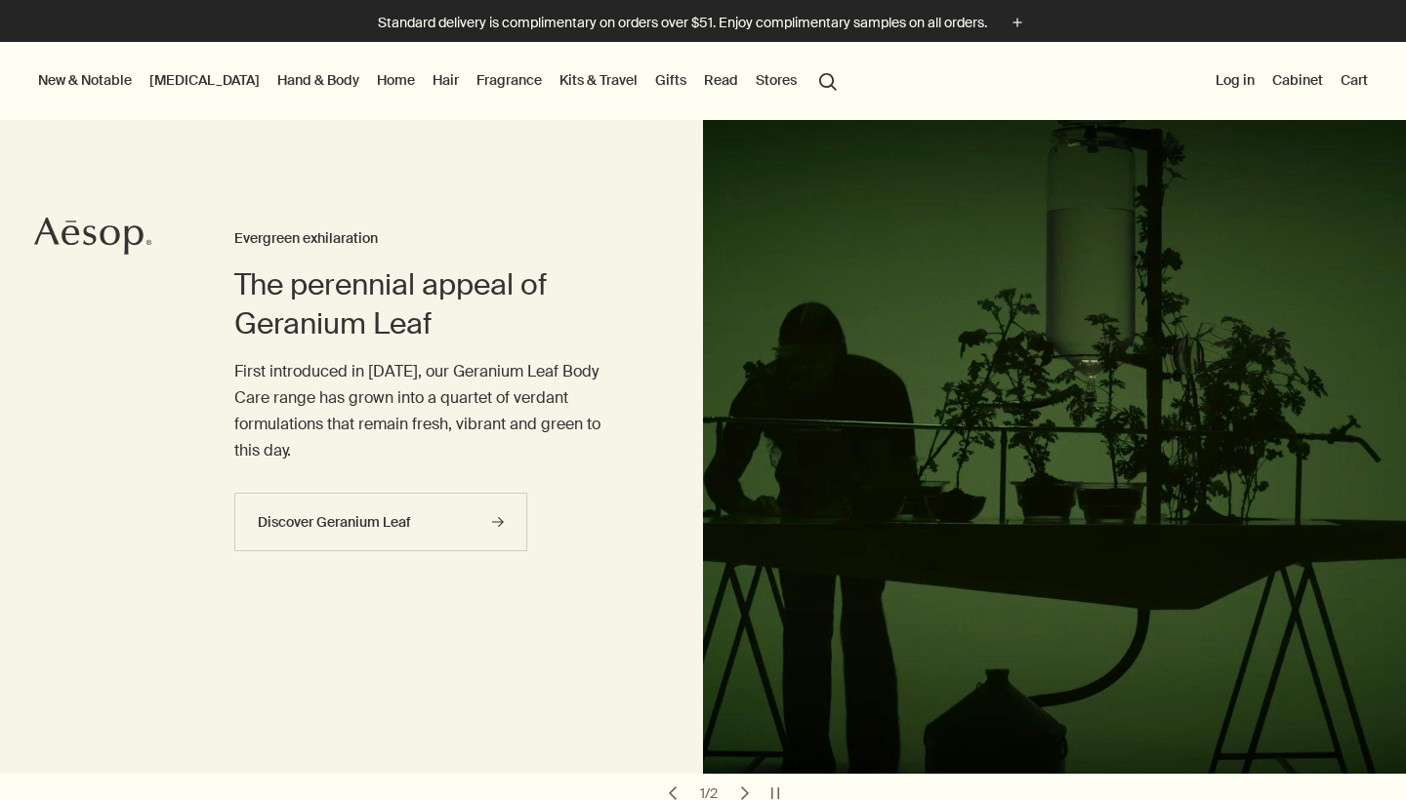
click at [472, 76] on link "Fragrance" at bounding box center [508, 79] width 73 height 25
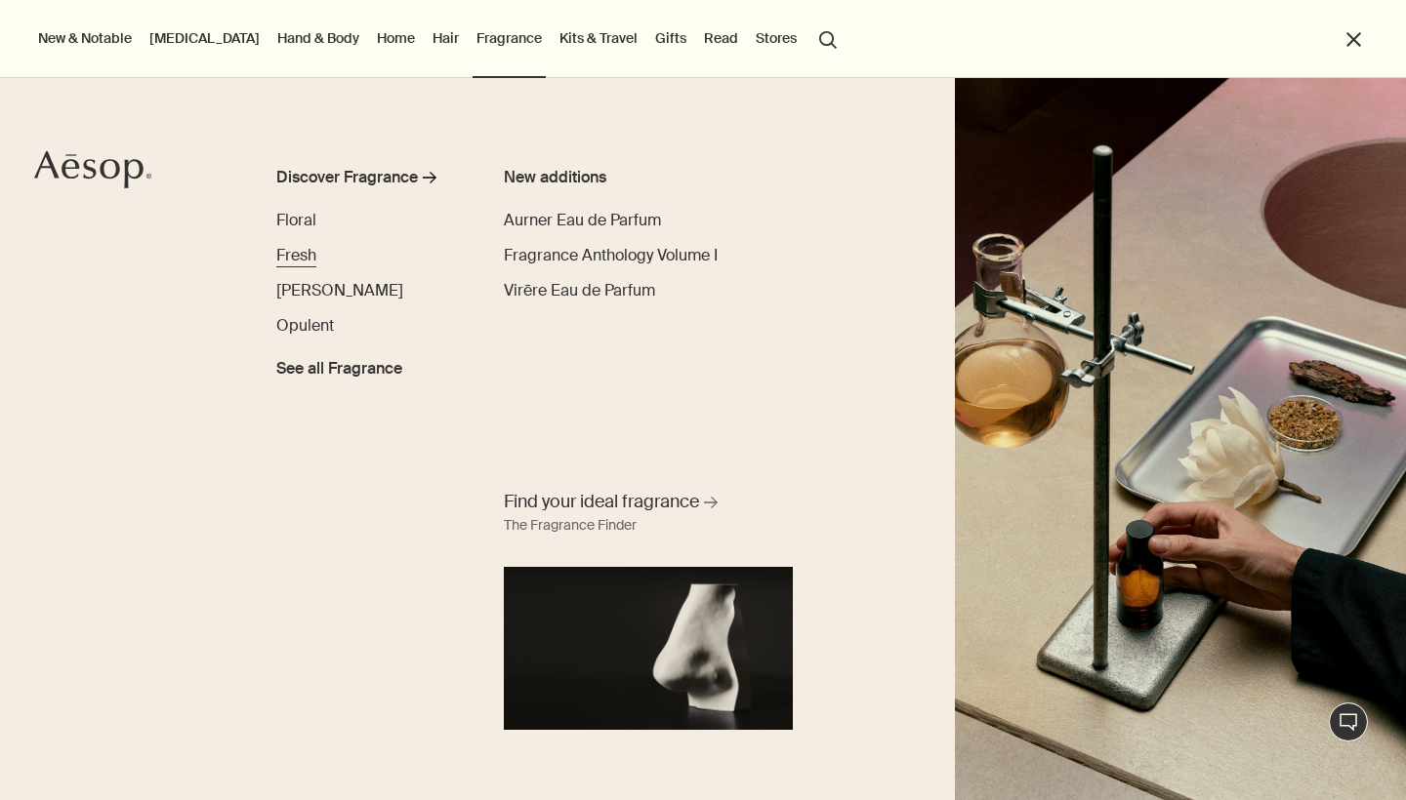
click at [304, 258] on span "Fresh" at bounding box center [296, 255] width 40 height 20
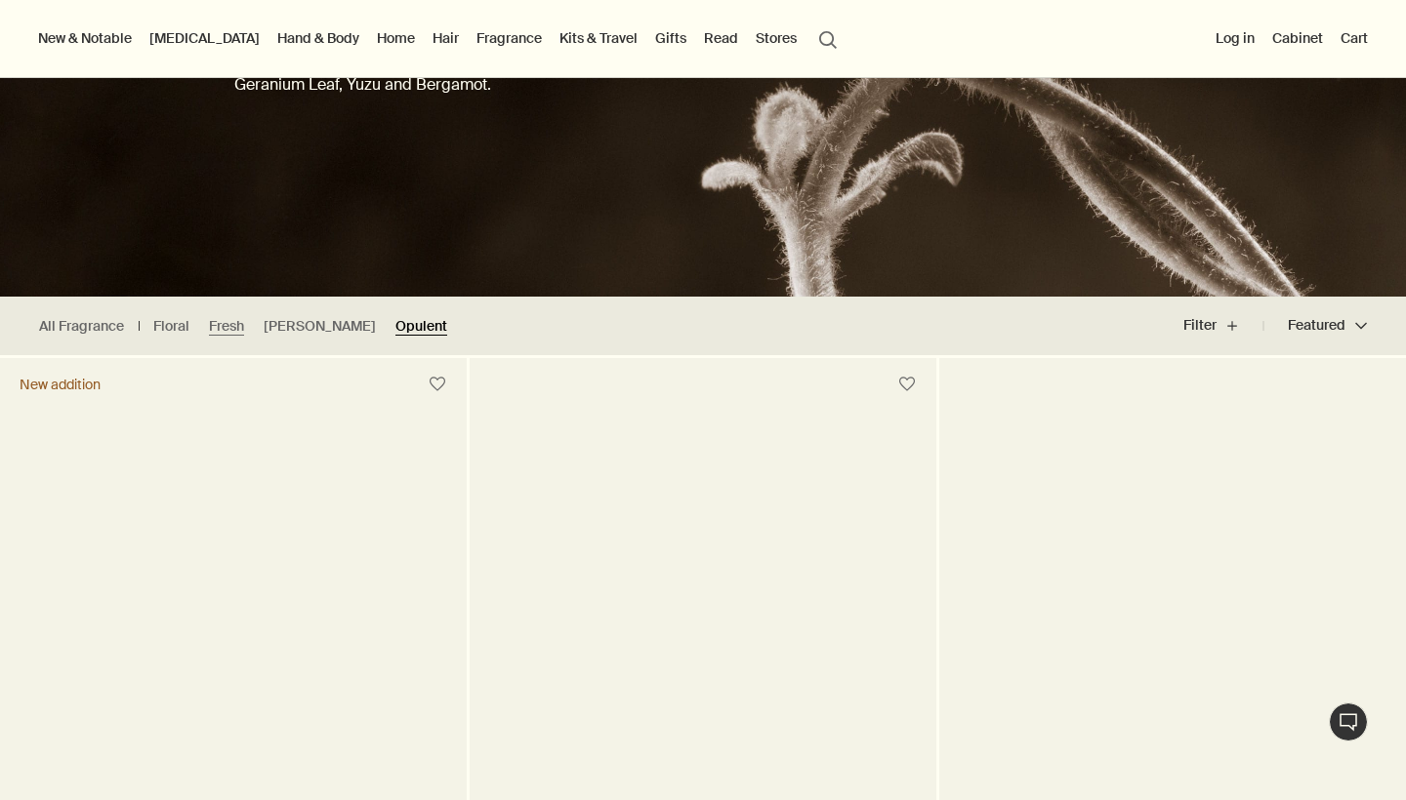
click at [395, 331] on link "Opulent" at bounding box center [421, 326] width 52 height 19
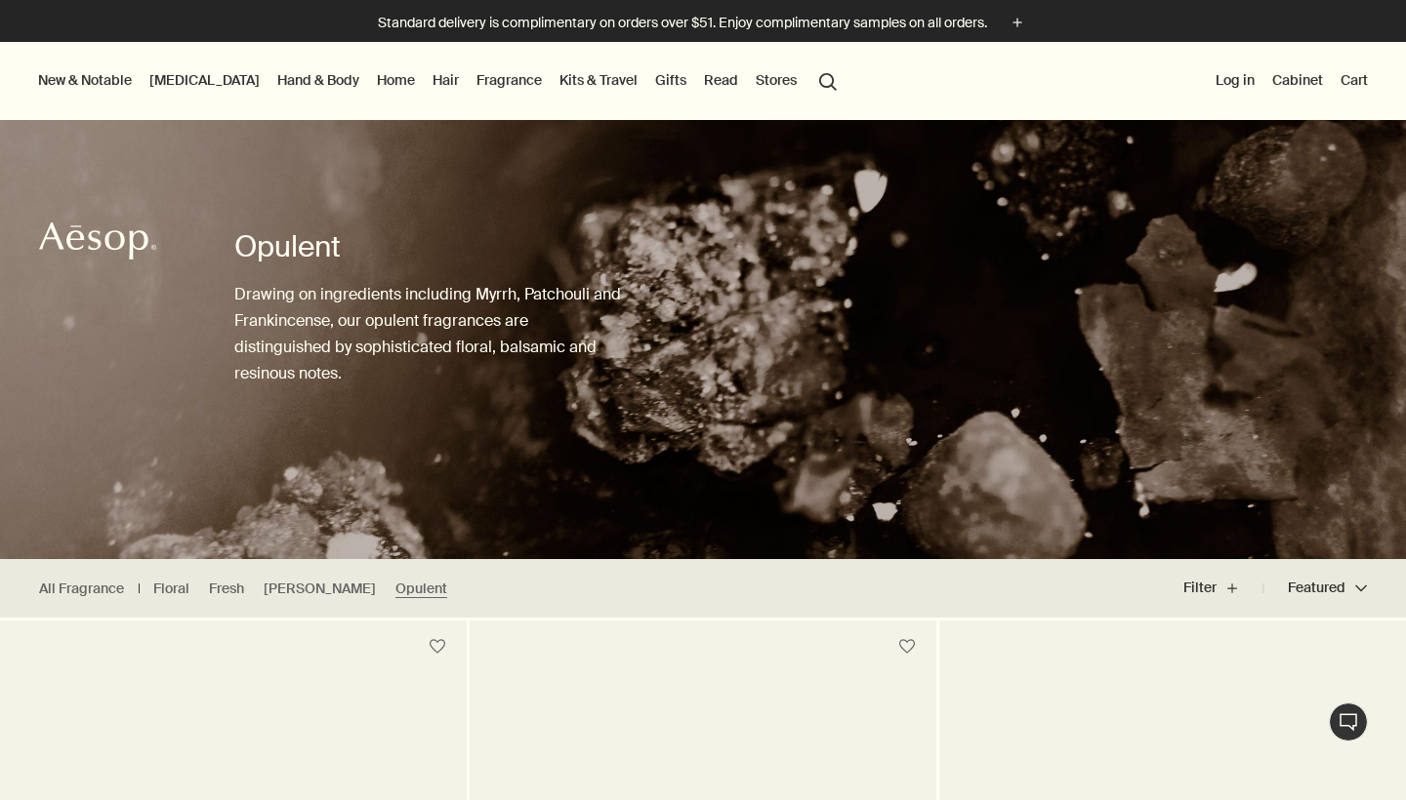
click at [273, 76] on link "Hand & Body" at bounding box center [318, 79] width 90 height 25
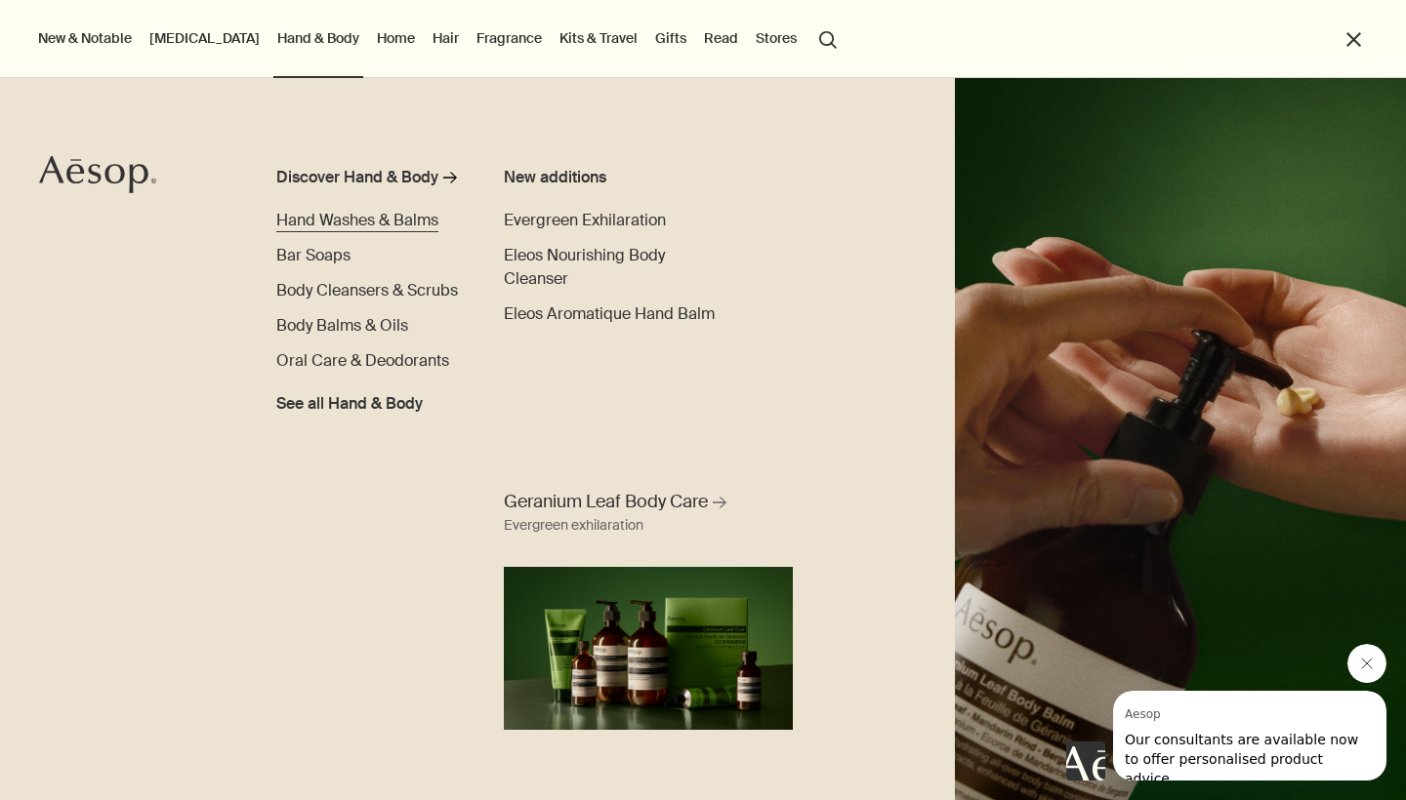
click at [343, 221] on span "Hand Washes & Balms" at bounding box center [357, 220] width 162 height 20
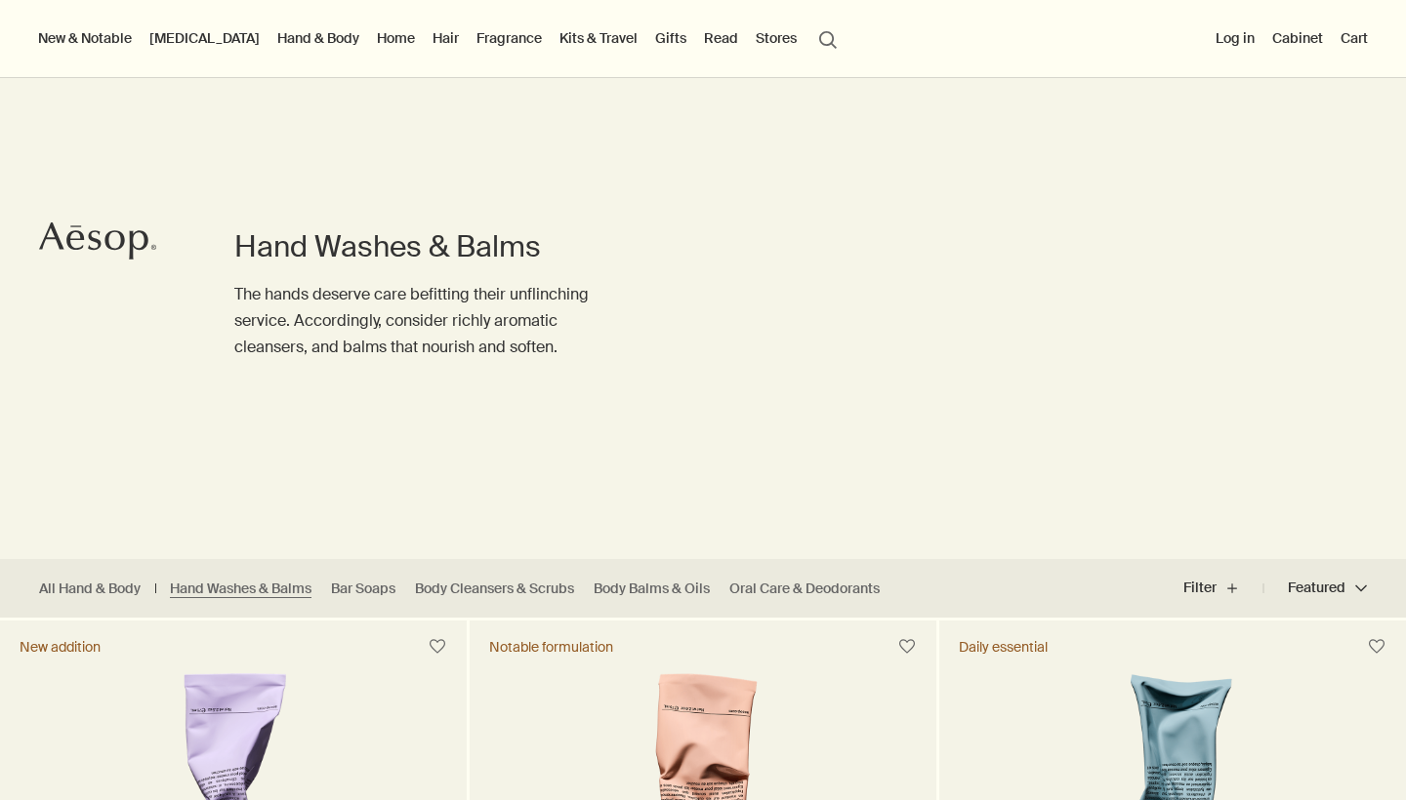
scroll to position [490, 0]
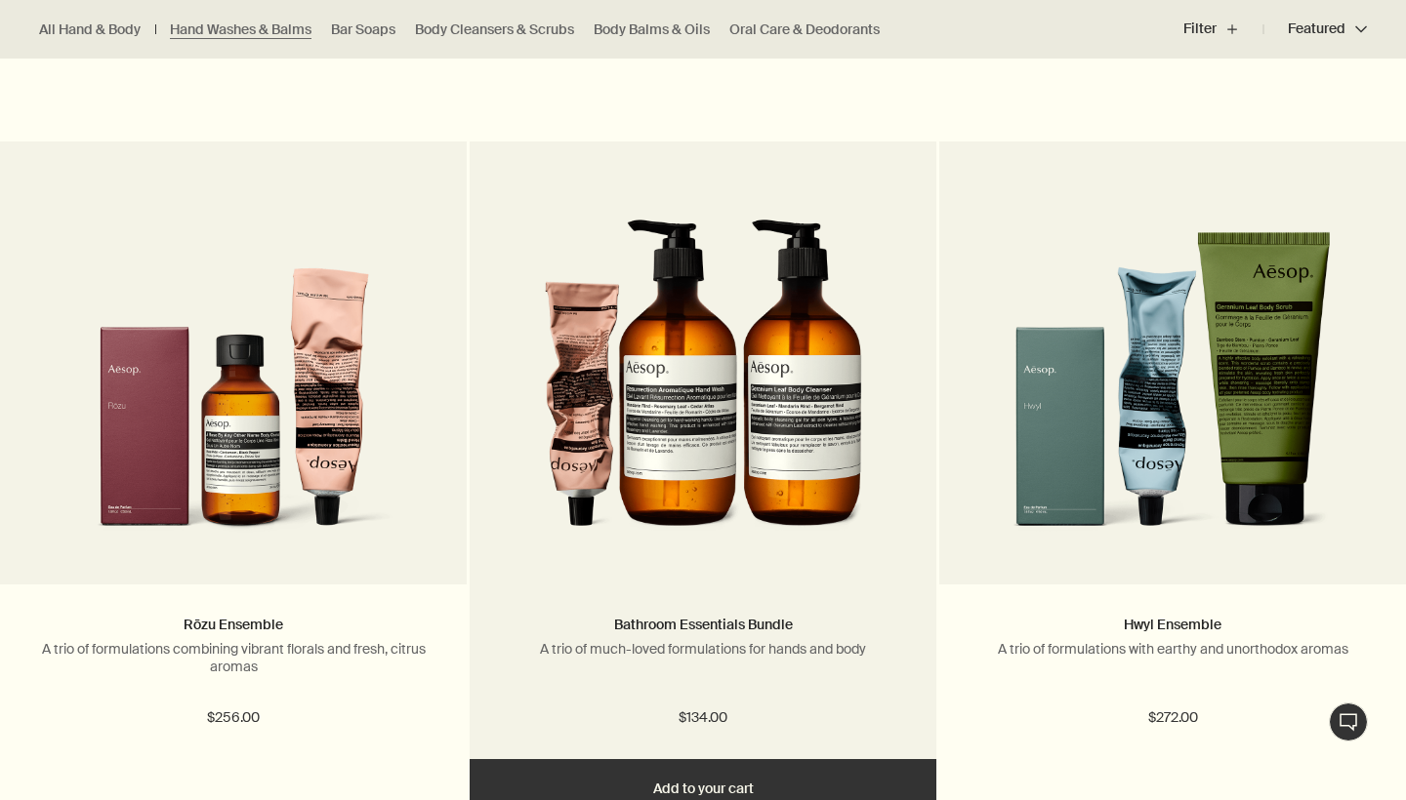
scroll to position [2728, 0]
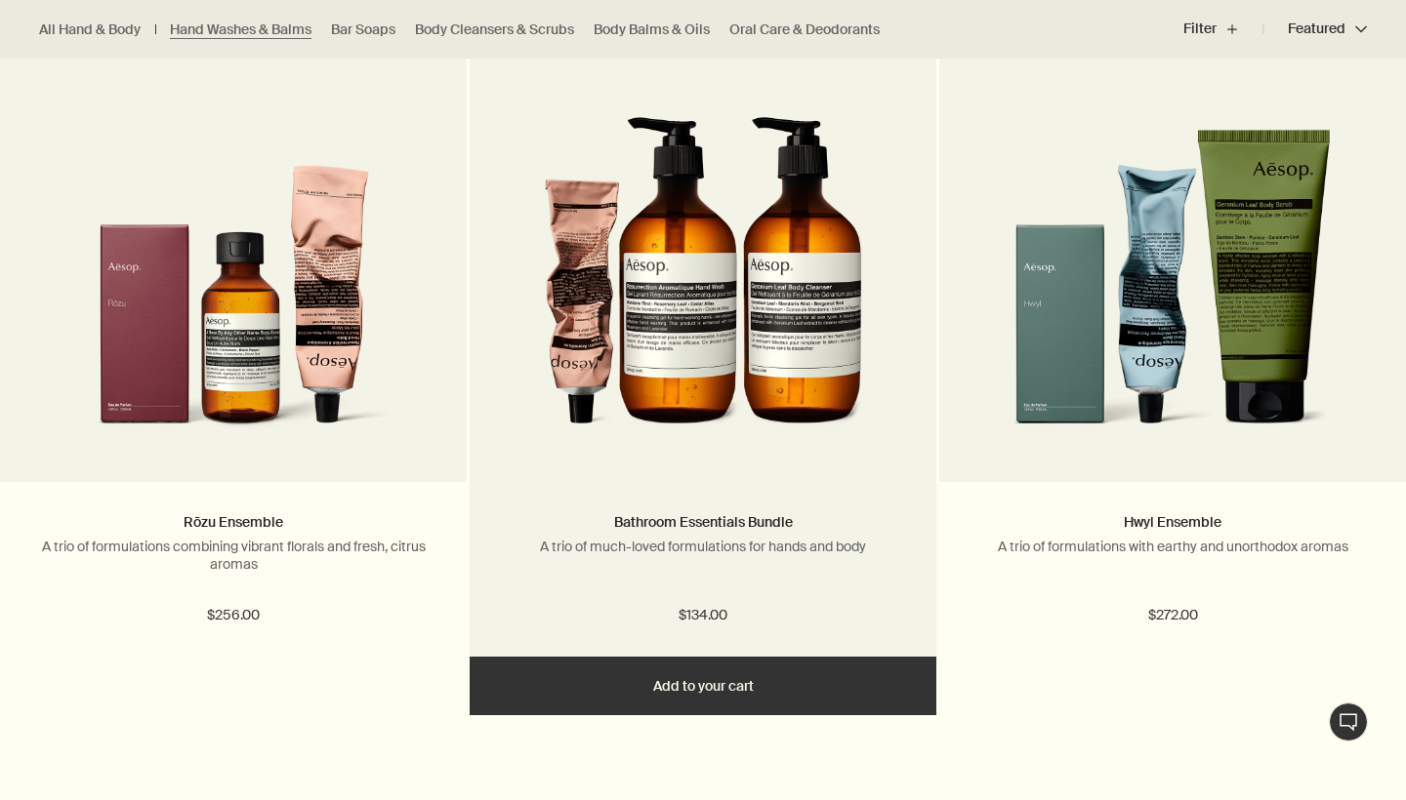
click at [767, 421] on img at bounding box center [703, 272] width 318 height 361
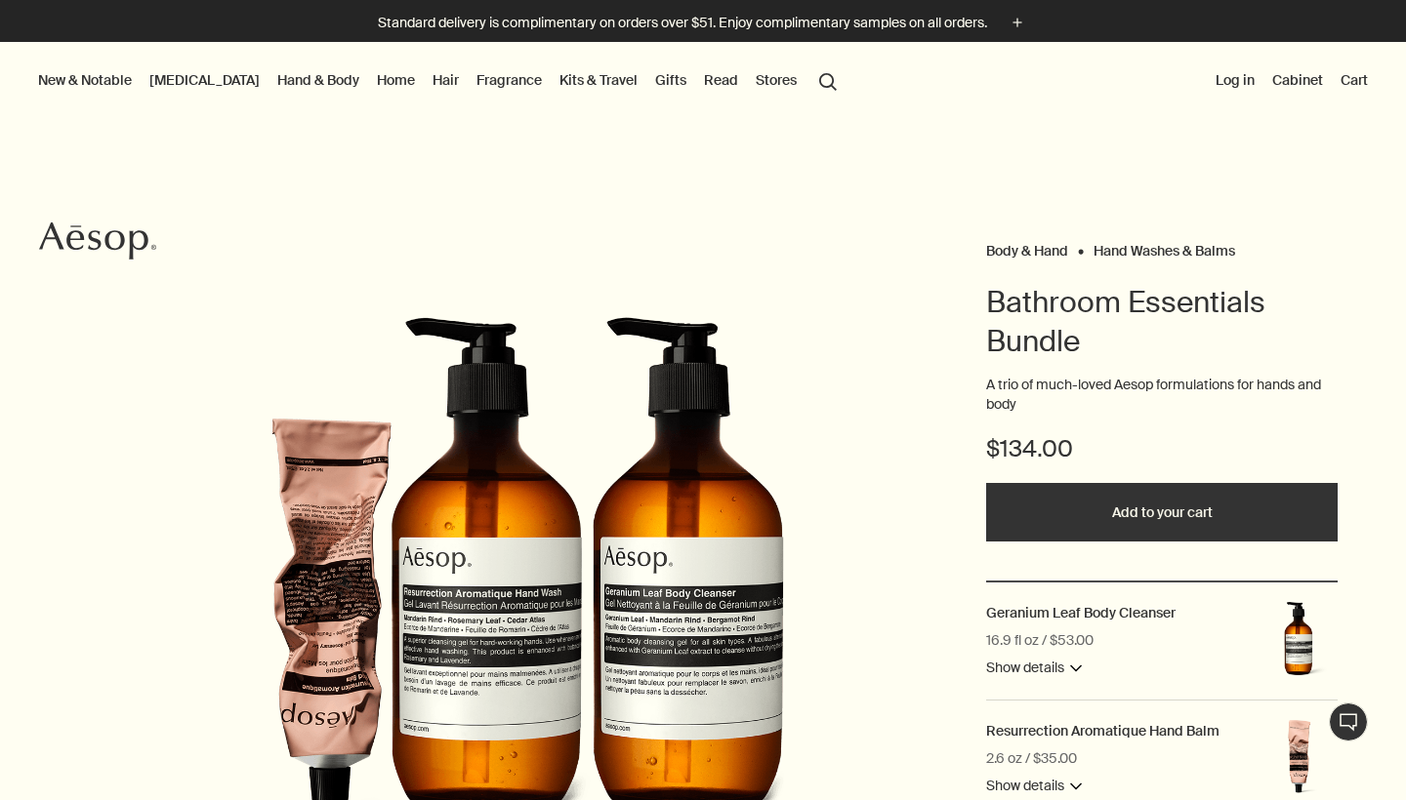
click at [651, 86] on link "Gifts" at bounding box center [670, 79] width 39 height 25
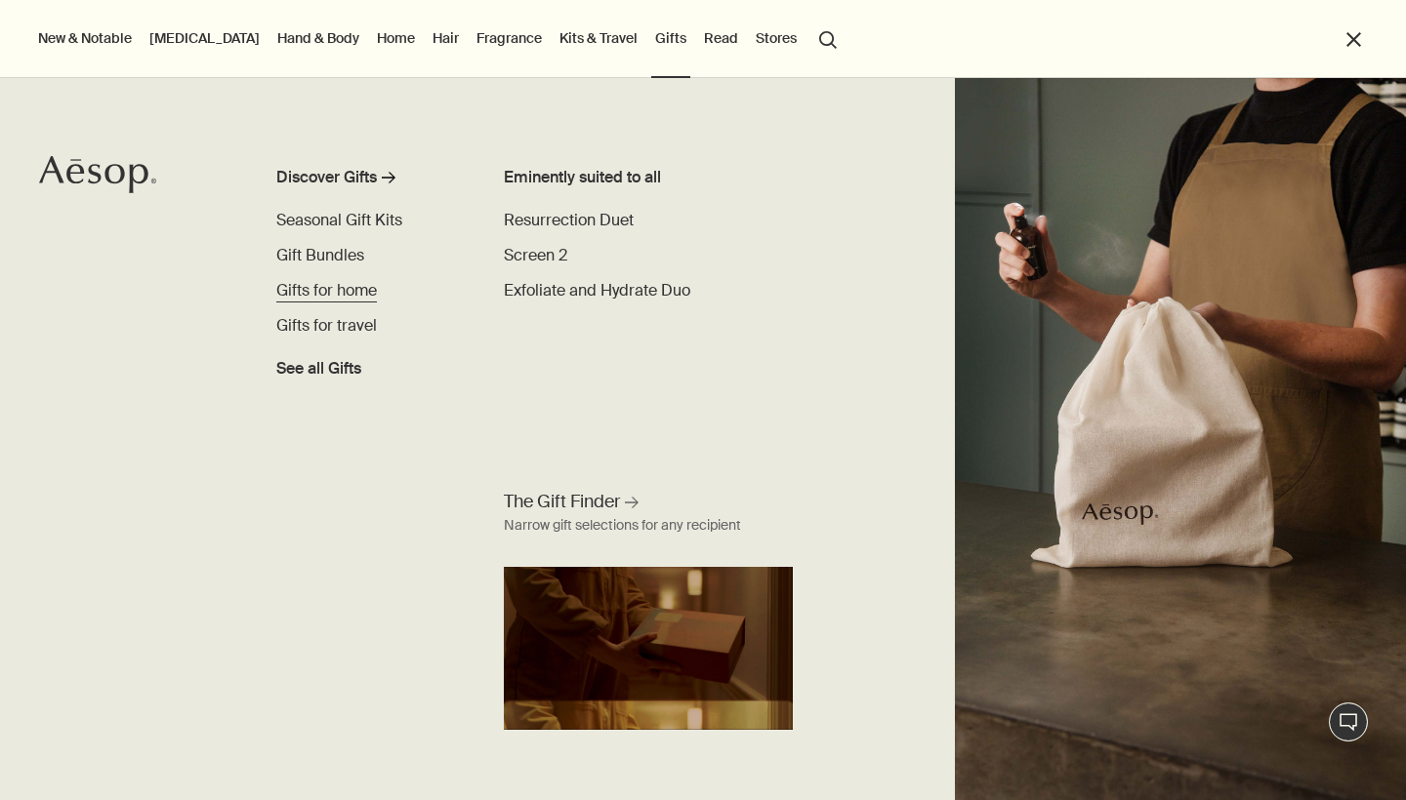
click at [346, 295] on span "Gifts for home" at bounding box center [326, 290] width 101 height 20
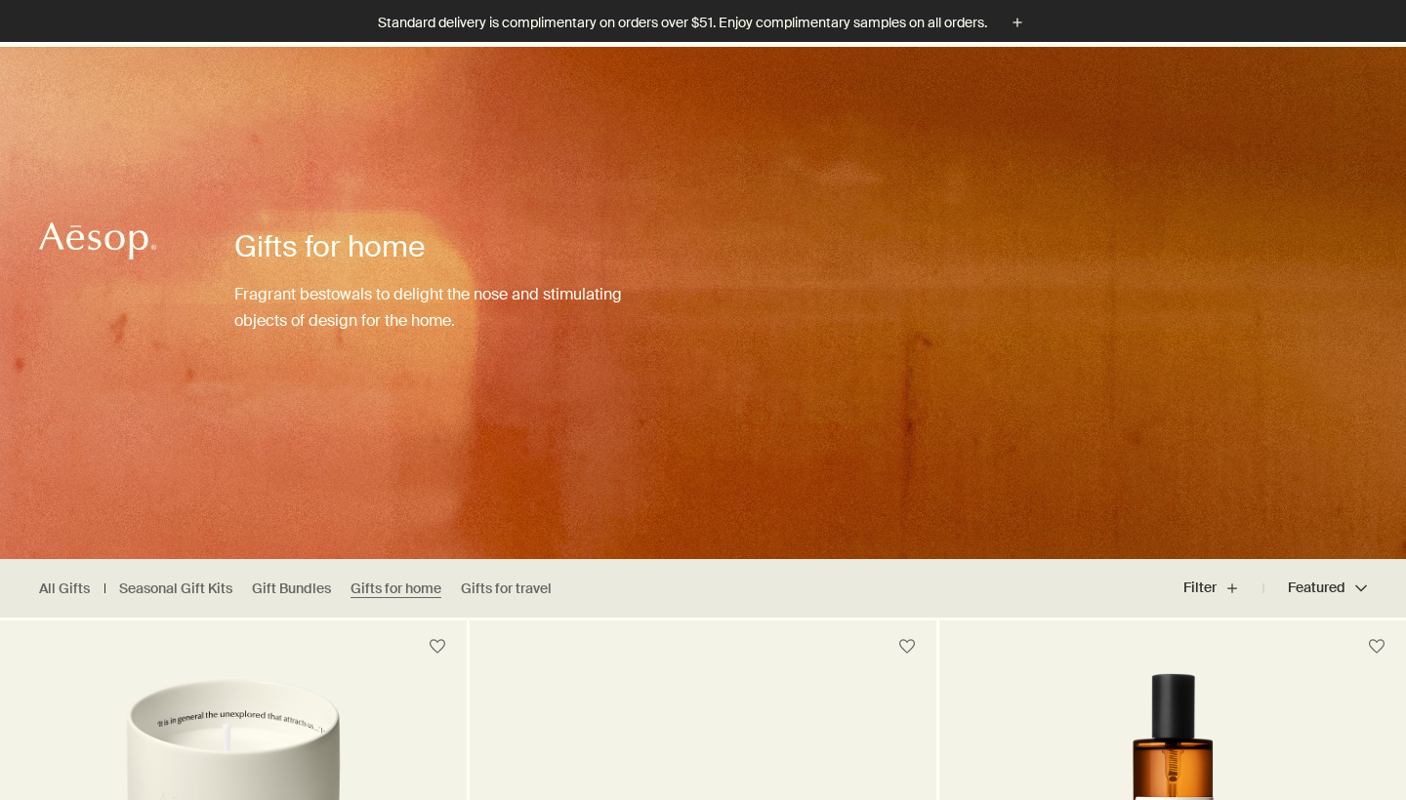
scroll to position [557, 0]
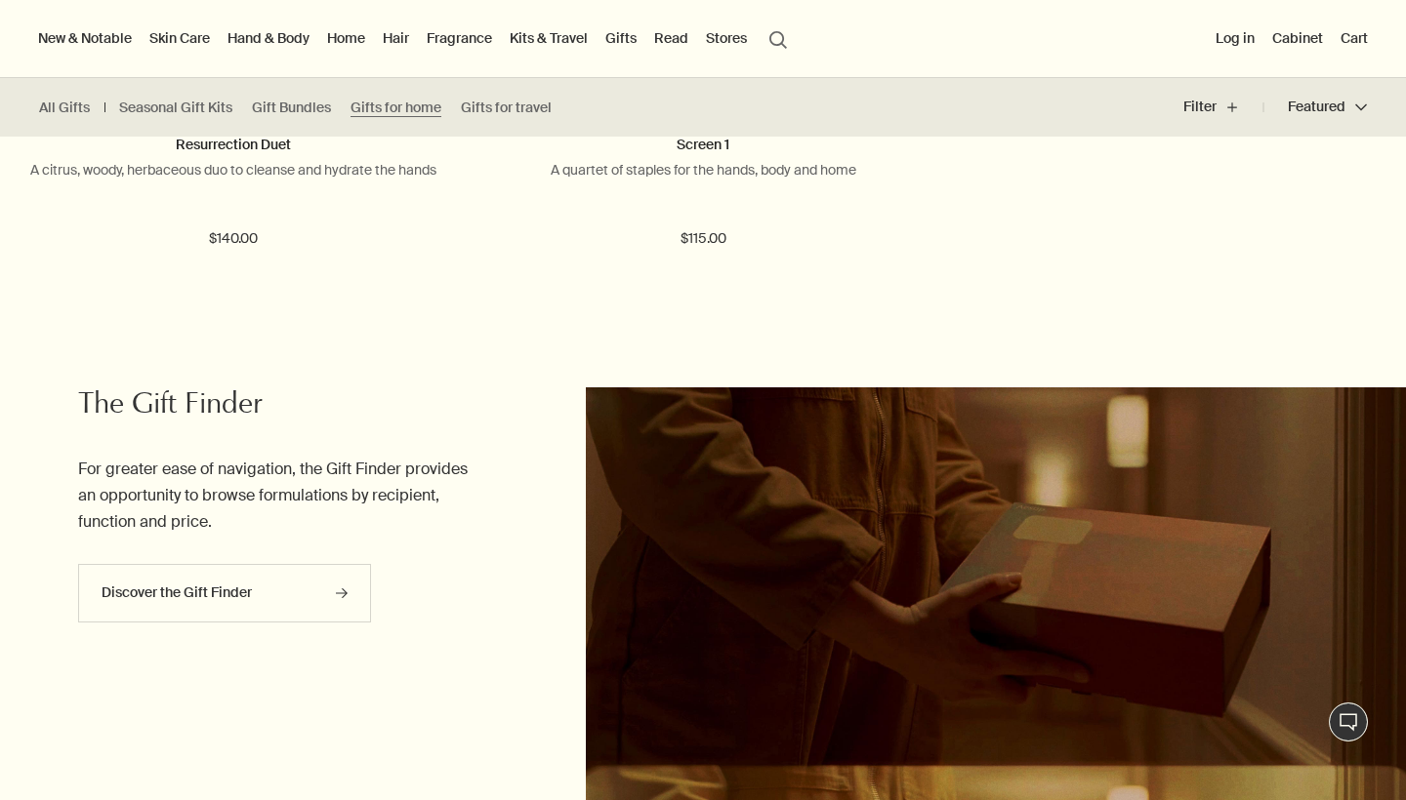
scroll to position [2122, 0]
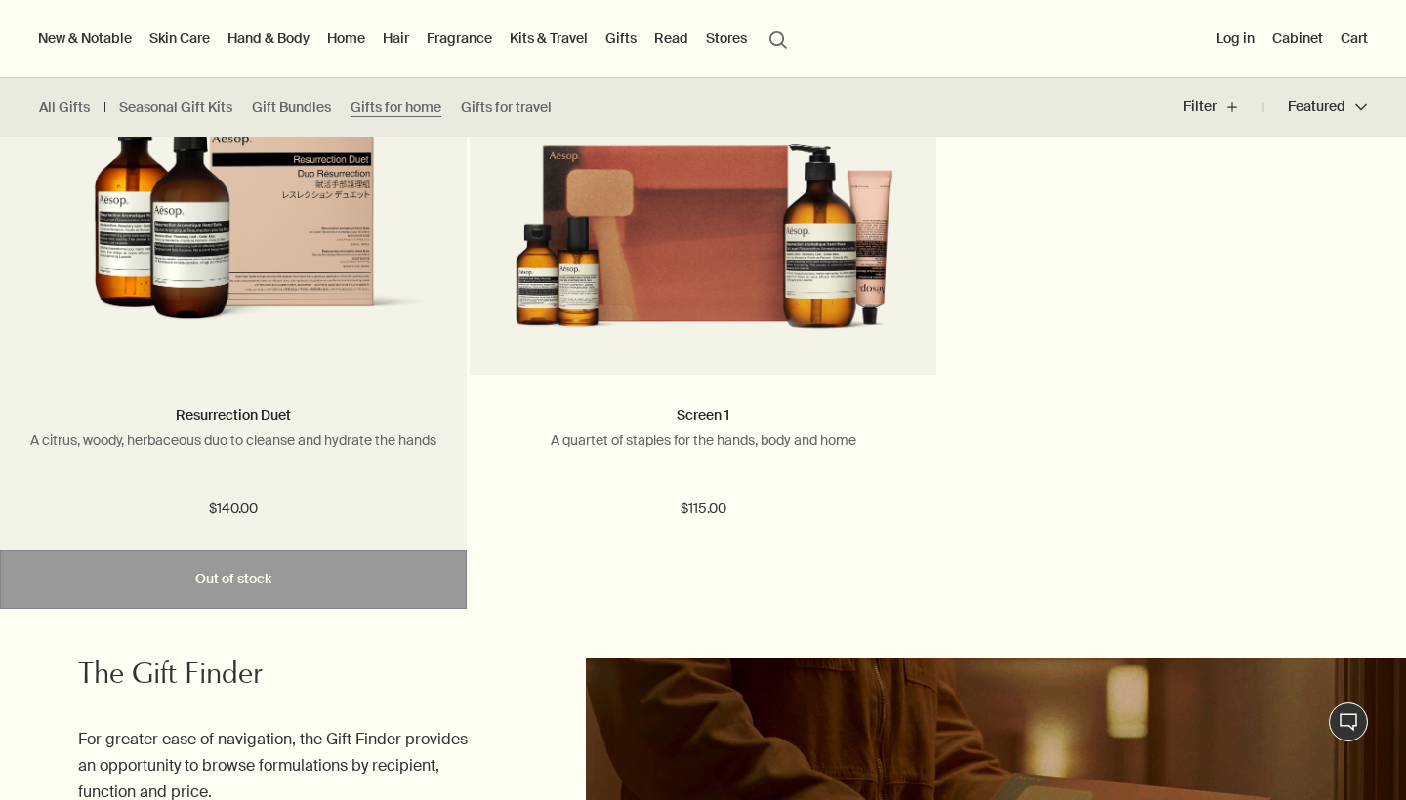
click at [271, 312] on img at bounding box center [233, 222] width 408 height 248
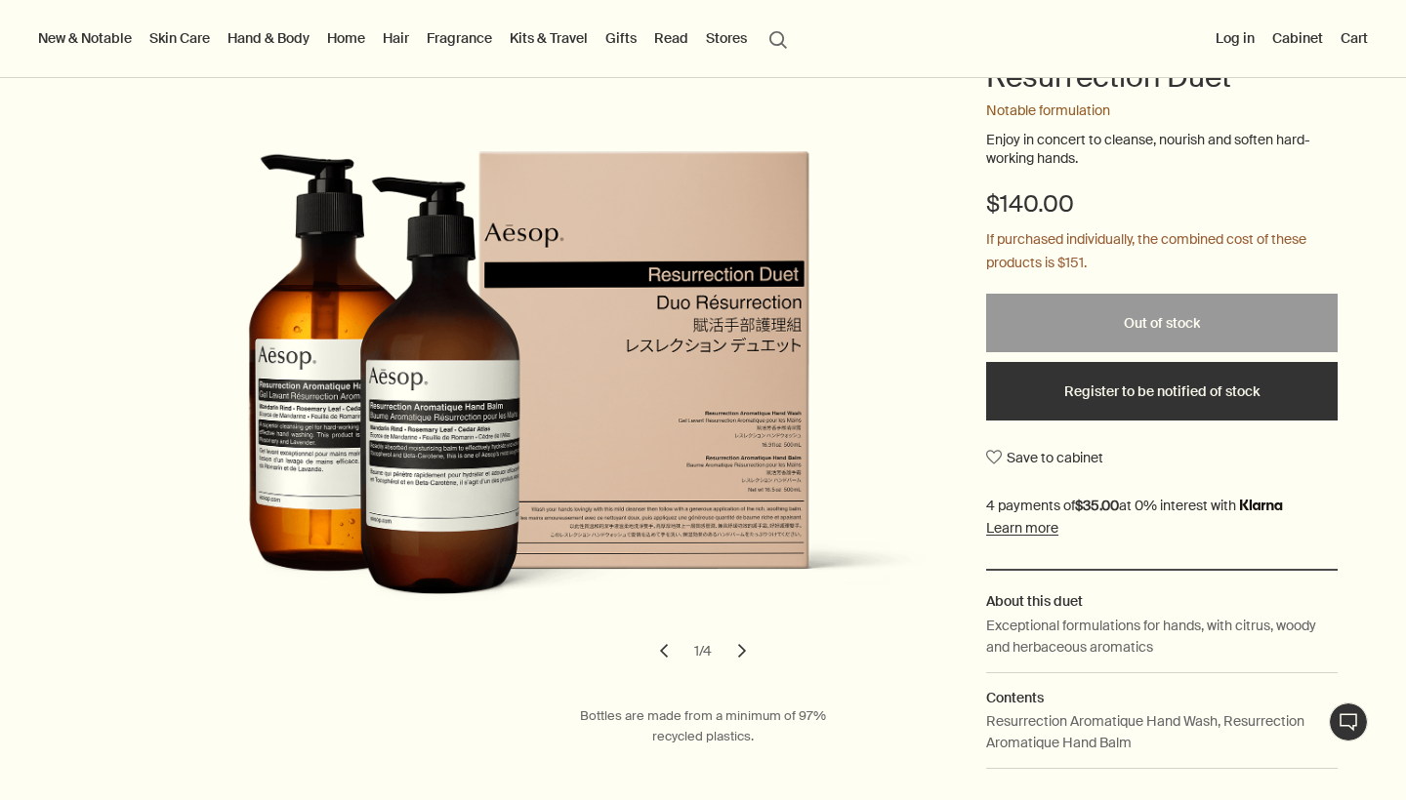
scroll to position [243, 0]
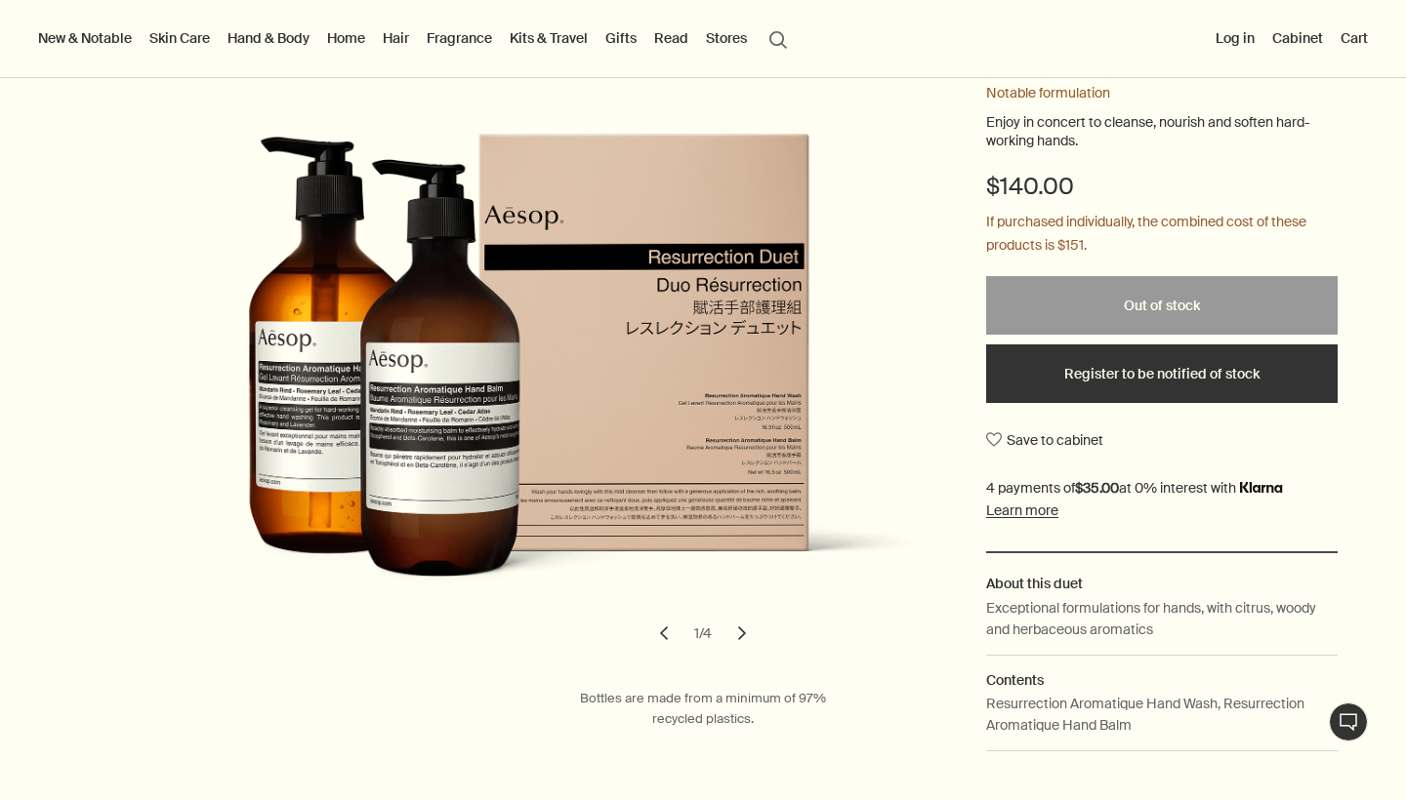
click at [749, 628] on button "chevron" at bounding box center [741, 633] width 43 height 43
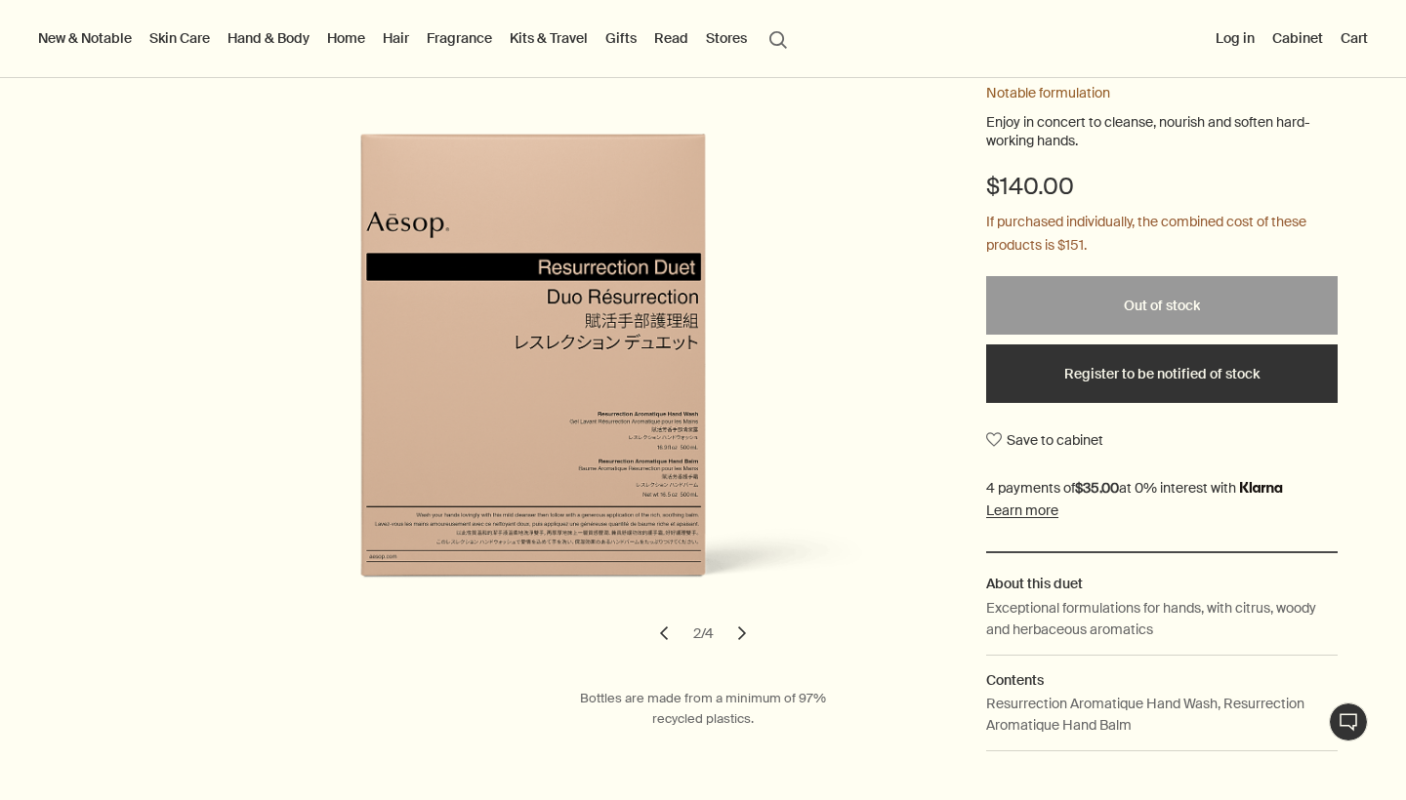
click at [749, 628] on button "chevron" at bounding box center [741, 633] width 43 height 43
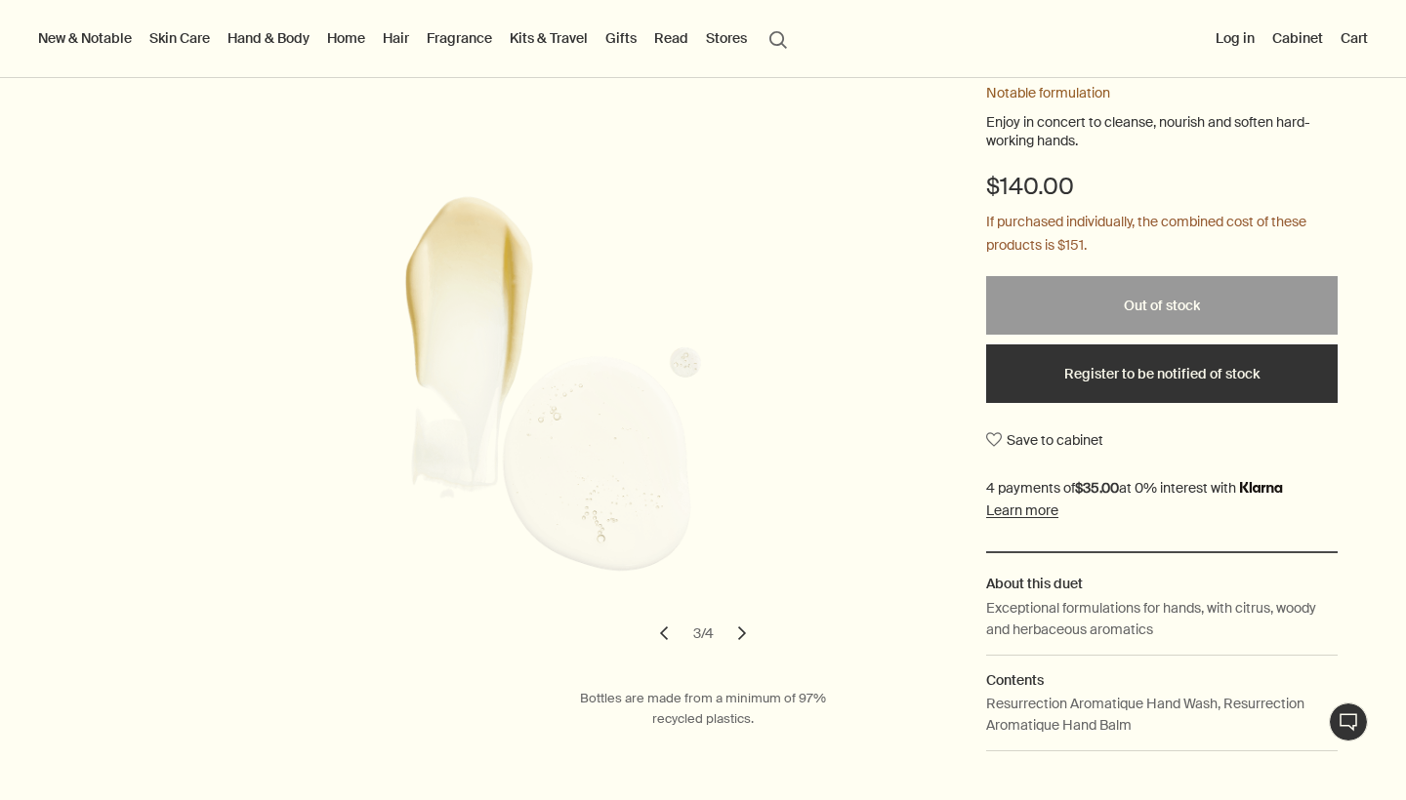
click at [749, 628] on button "chevron" at bounding box center [741, 633] width 43 height 43
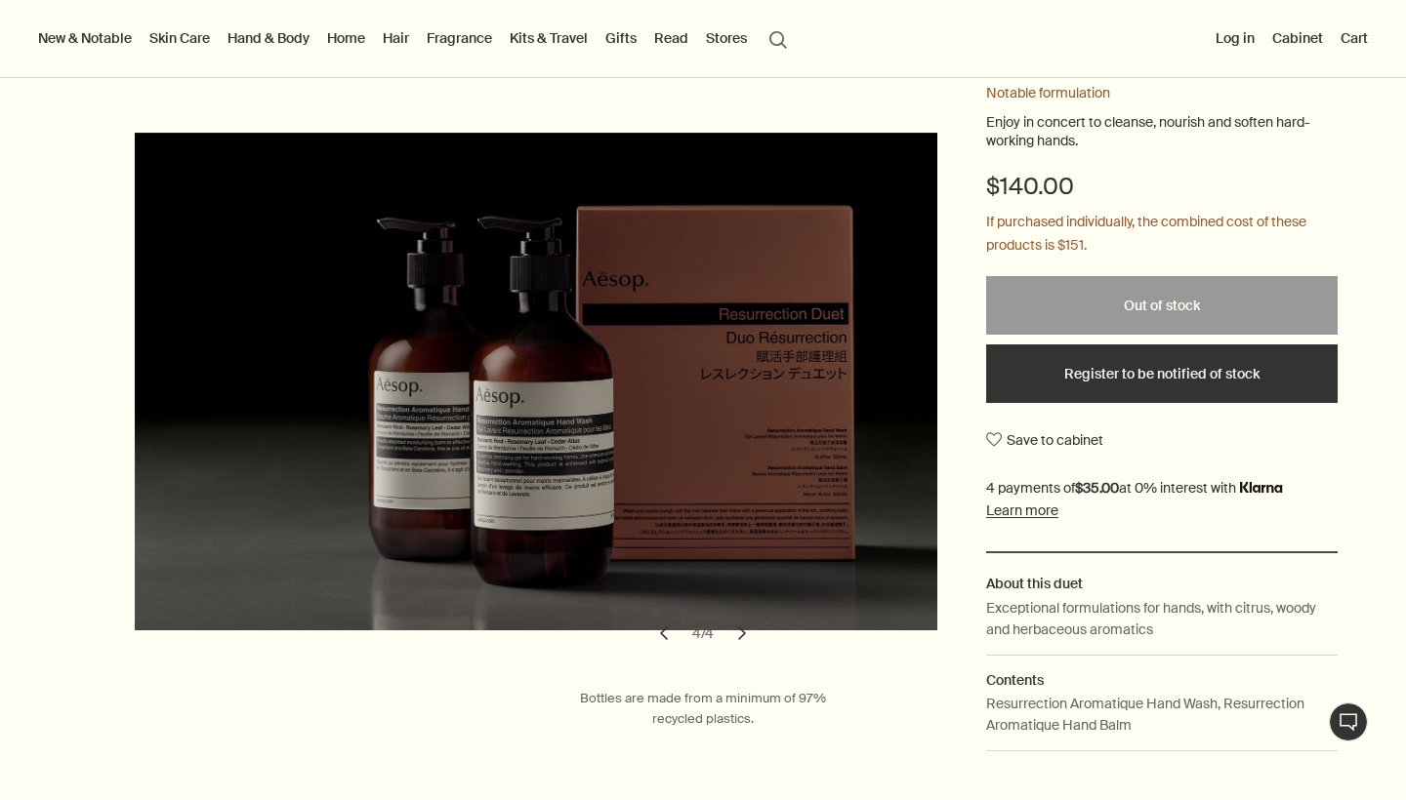
click at [749, 628] on button "chevron" at bounding box center [741, 633] width 43 height 43
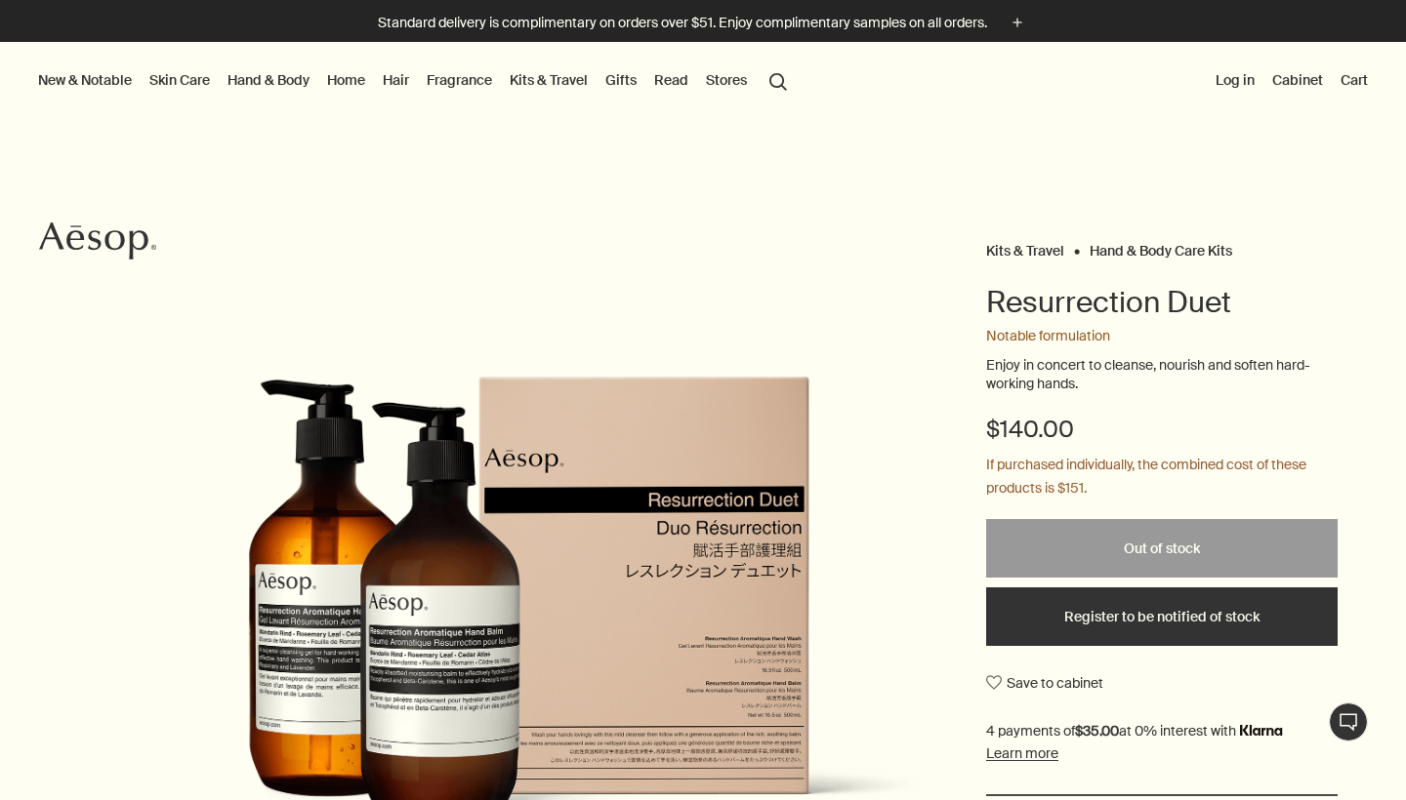
scroll to position [0, 0]
click at [284, 82] on link "Hand & Body" at bounding box center [269, 79] width 90 height 25
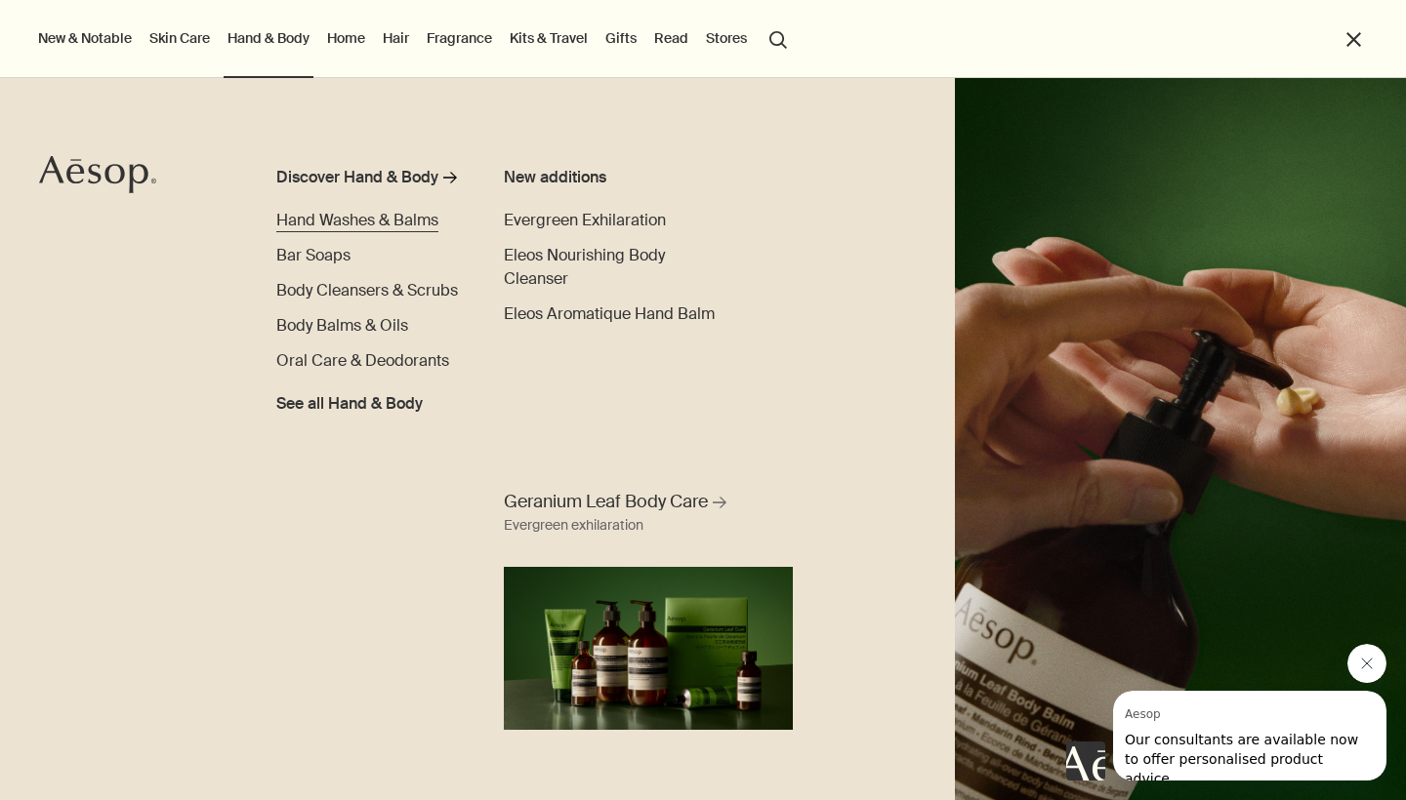
click at [355, 226] on span "Hand Washes & Balms" at bounding box center [357, 220] width 162 height 20
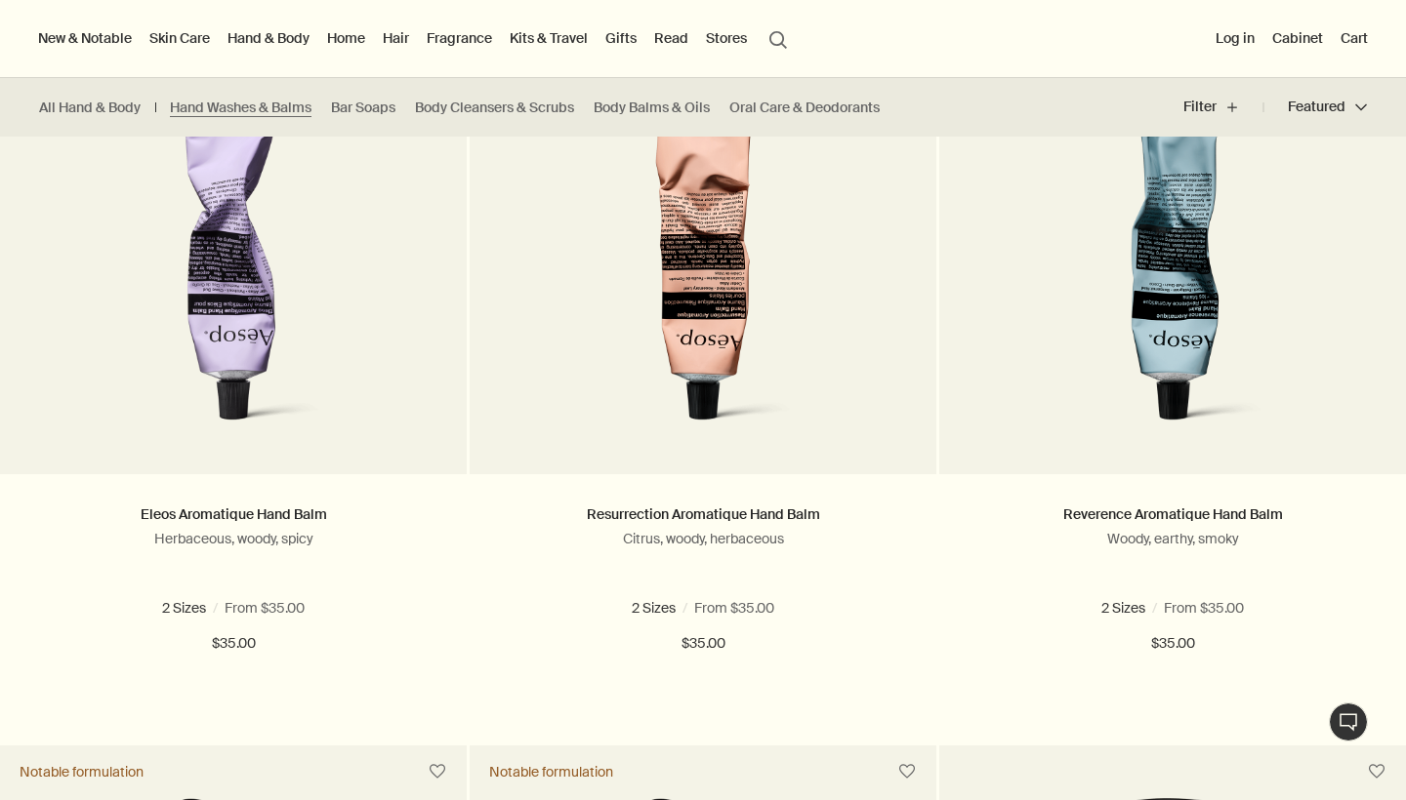
scroll to position [449, 0]
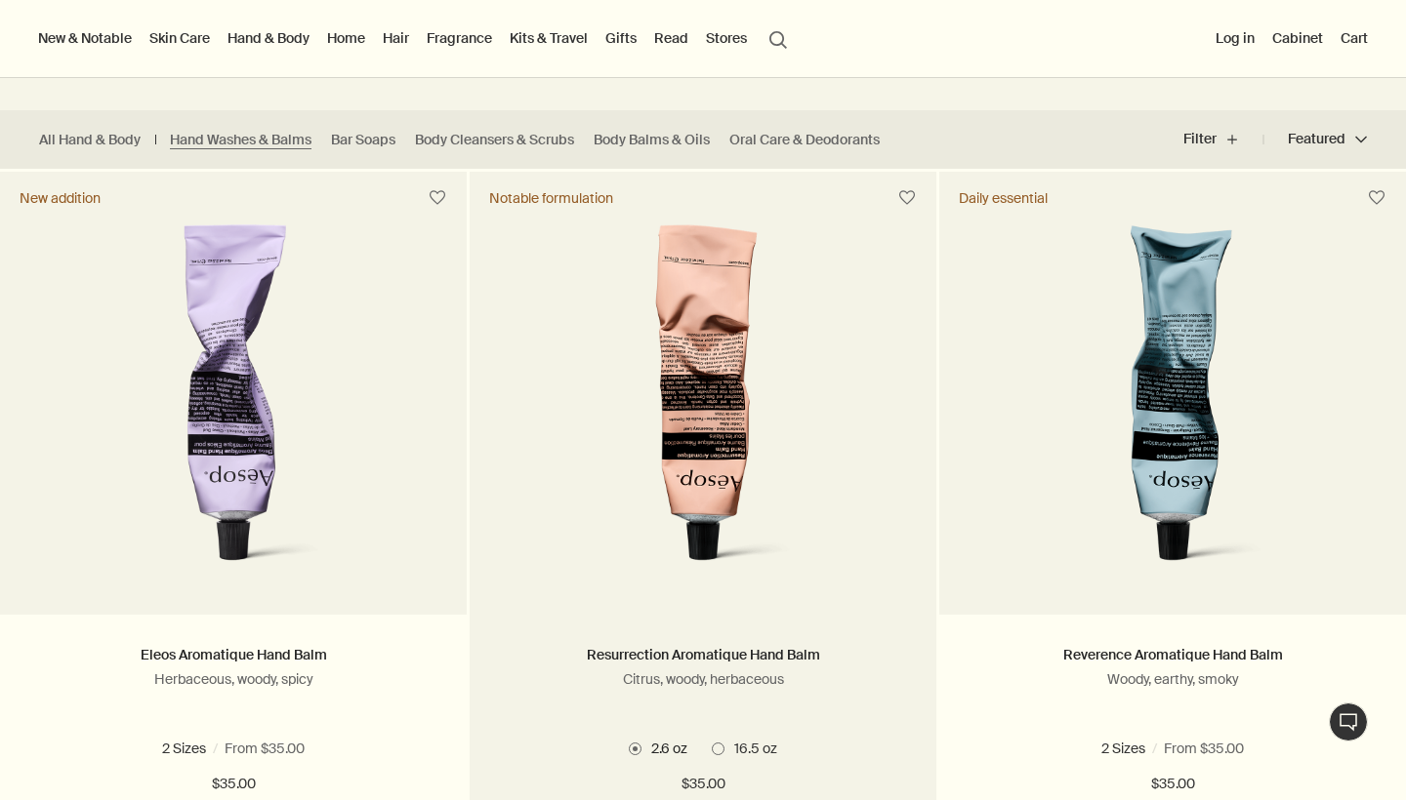
click at [746, 748] on span "16.5 oz" at bounding box center [750, 749] width 53 height 18
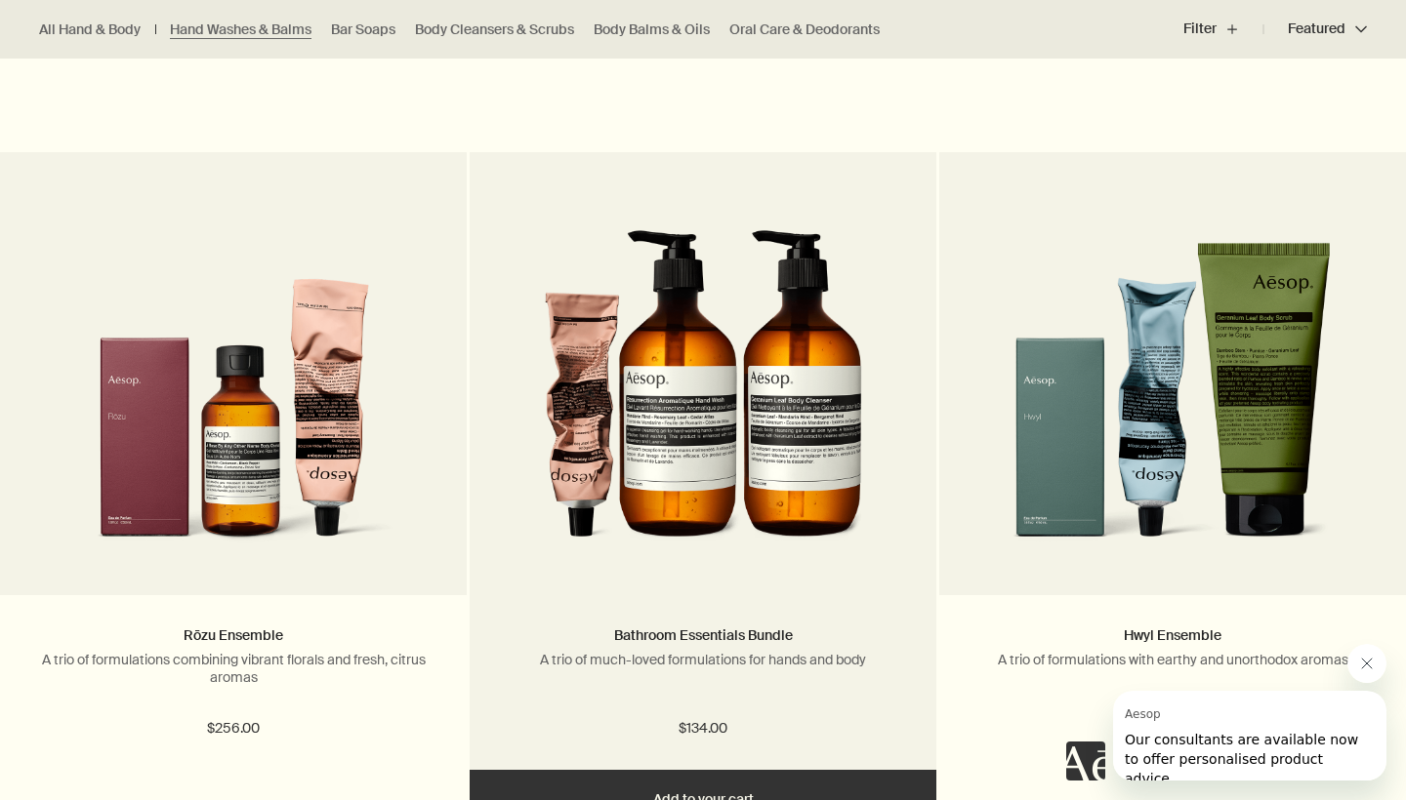
scroll to position [2633, 0]
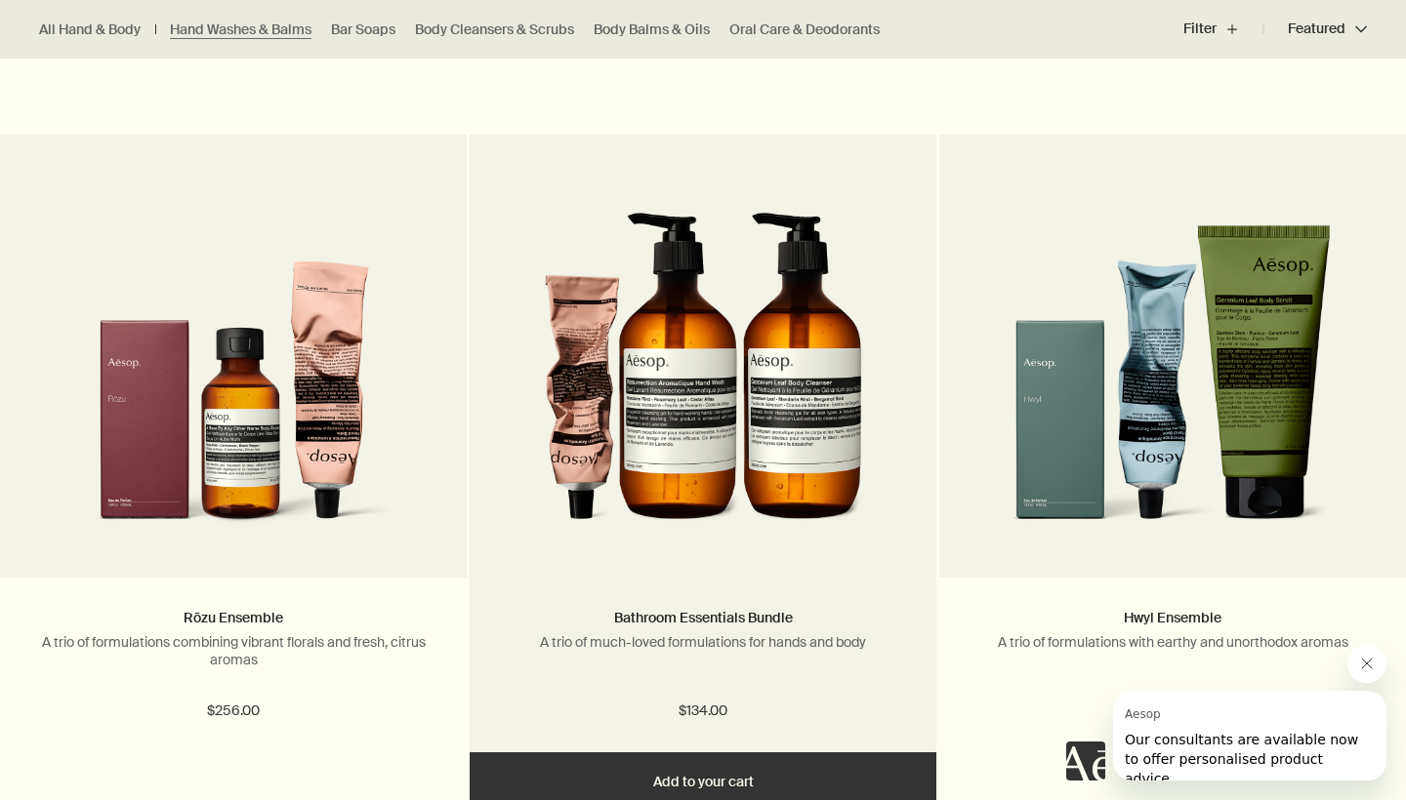
click at [742, 470] on img at bounding box center [703, 367] width 318 height 361
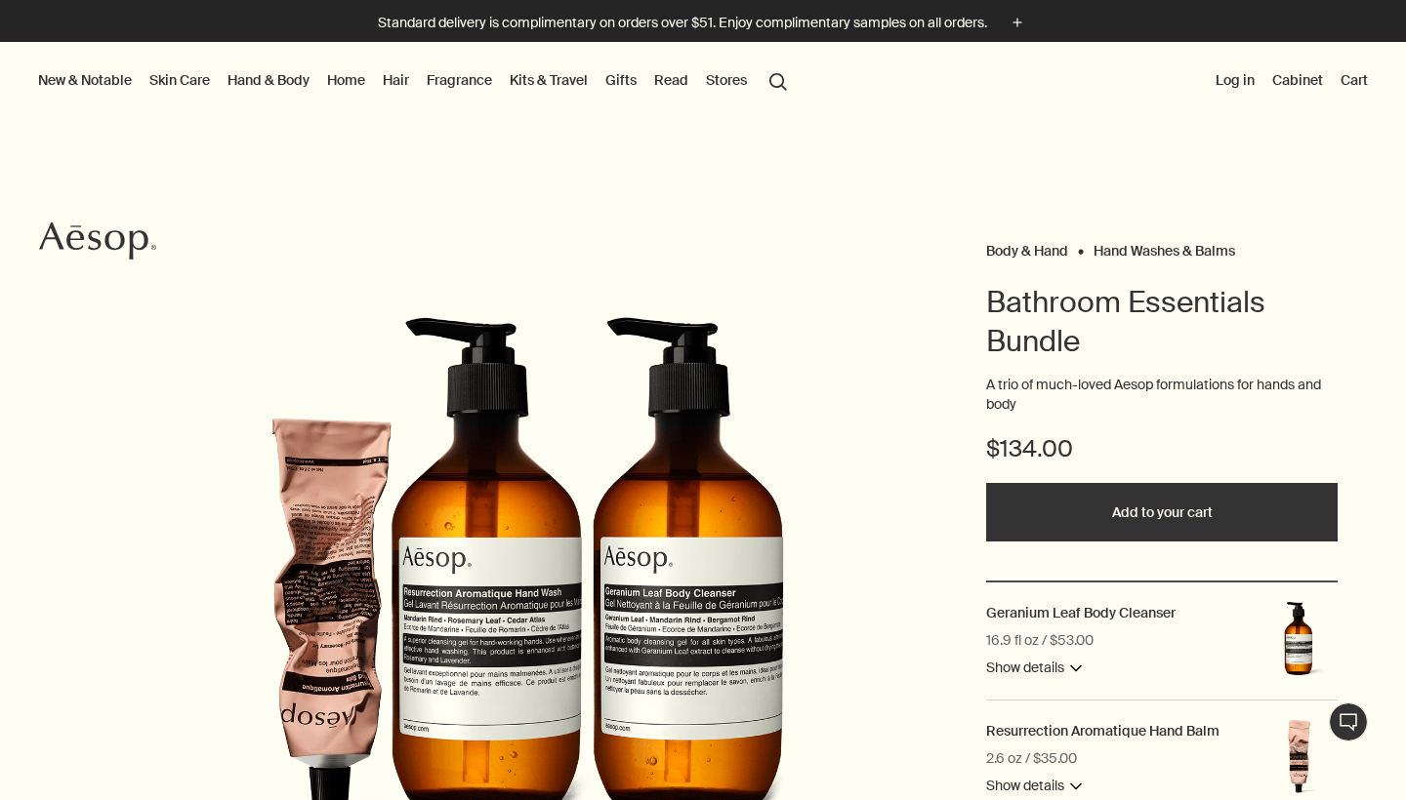
click at [1086, 511] on button "Add to your cart" at bounding box center [1161, 512] width 351 height 59
click at [192, 82] on link "Skin Care" at bounding box center [179, 79] width 68 height 25
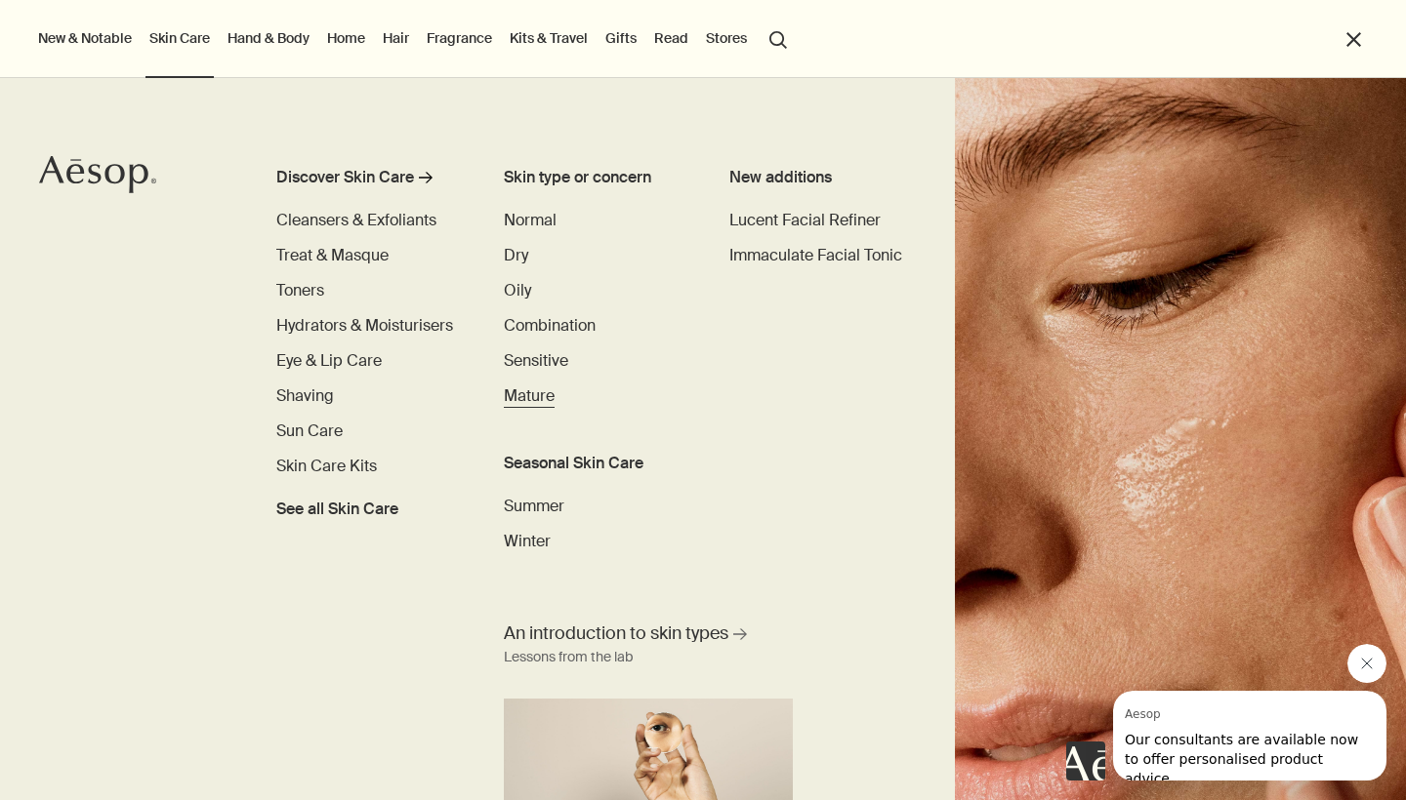
click at [541, 394] on span "Mature" at bounding box center [529, 396] width 51 height 20
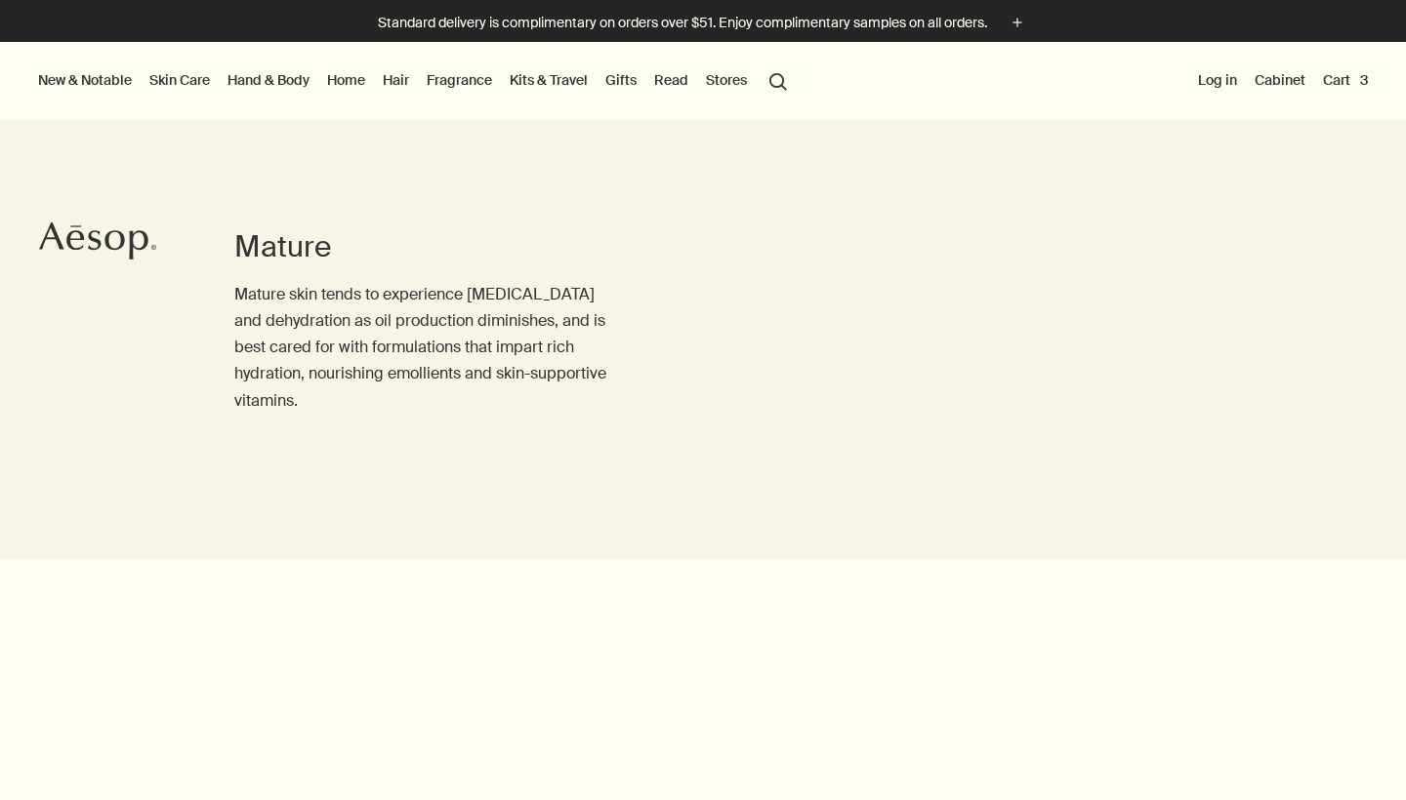
scroll to position [564, 0]
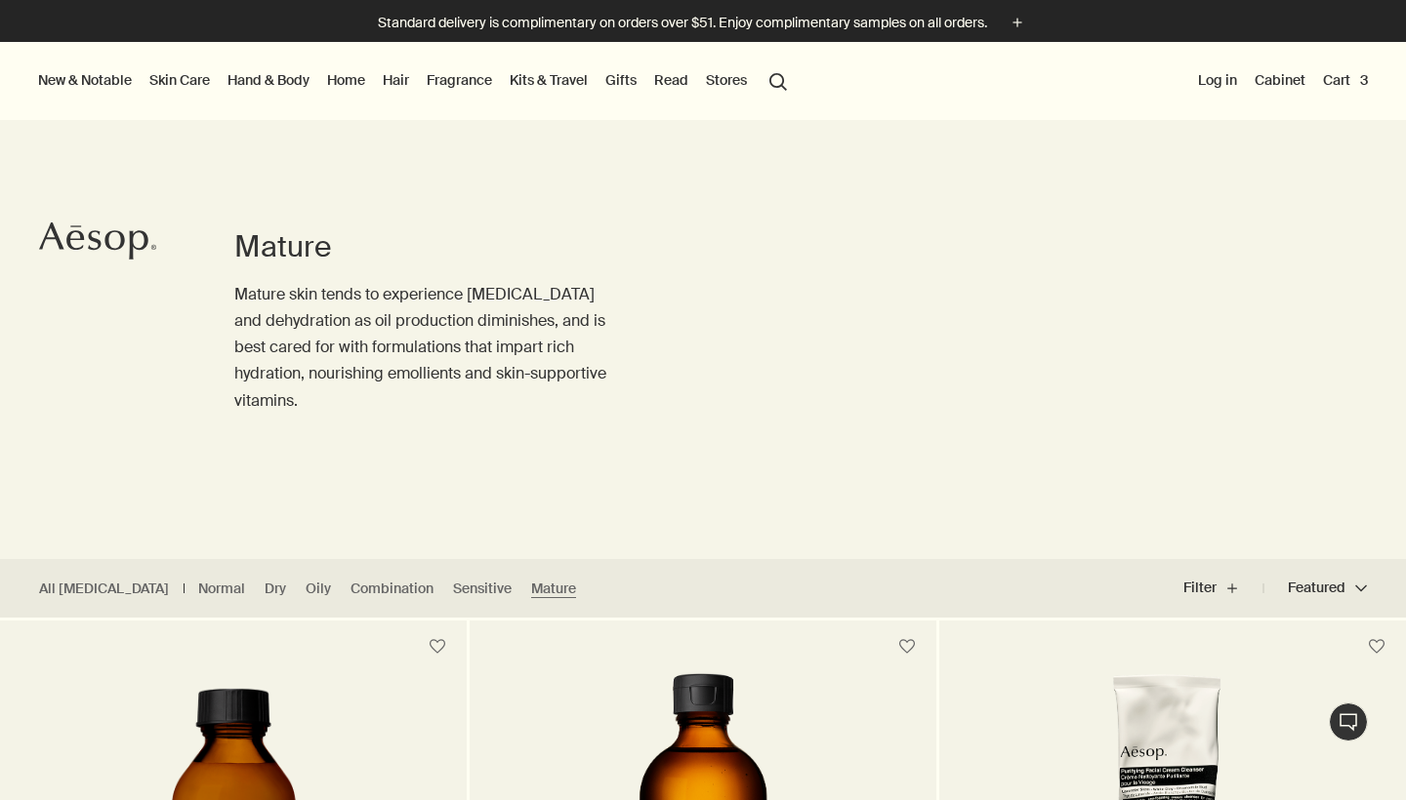
click at [192, 82] on link "Skin Care" at bounding box center [179, 79] width 68 height 25
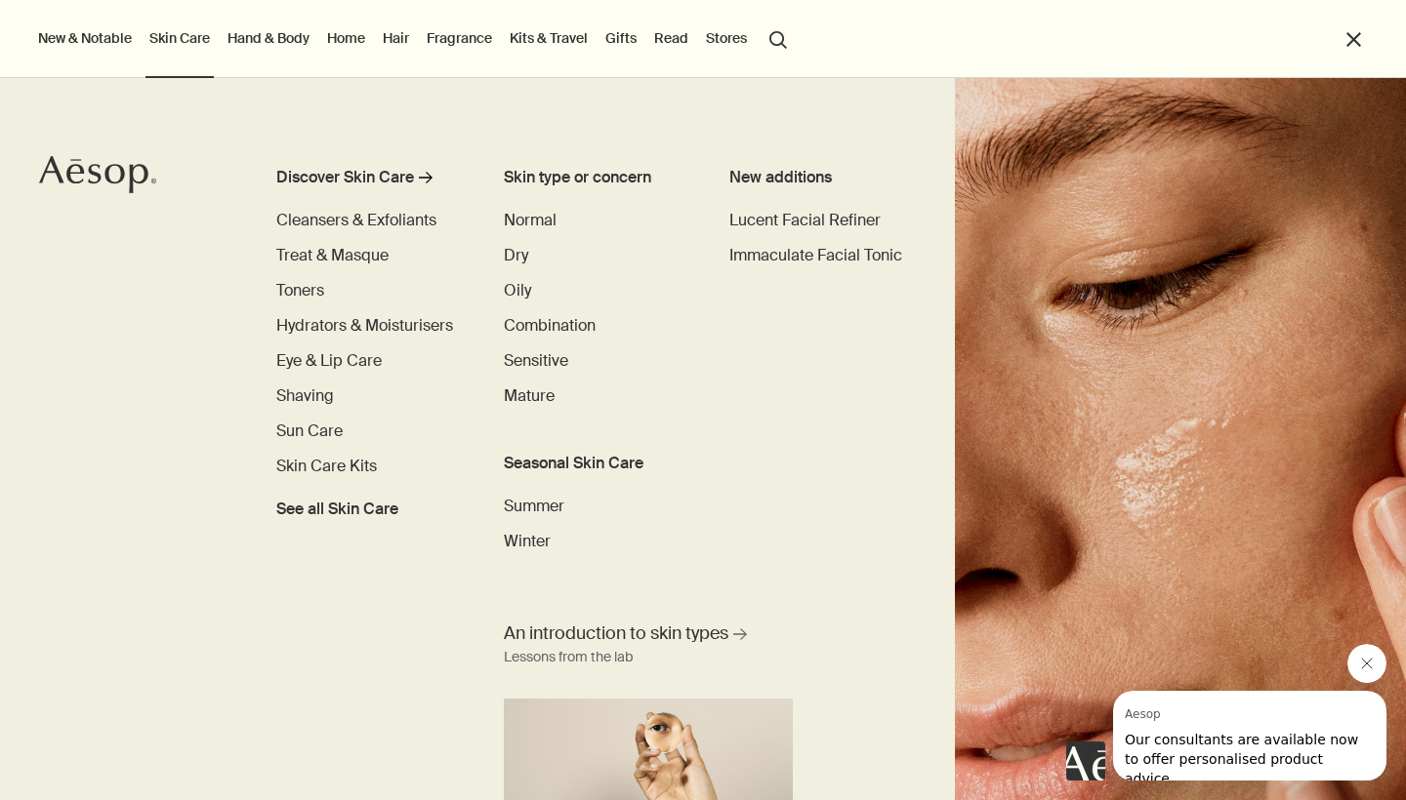
click at [295, 40] on link "Hand & Body" at bounding box center [269, 37] width 90 height 25
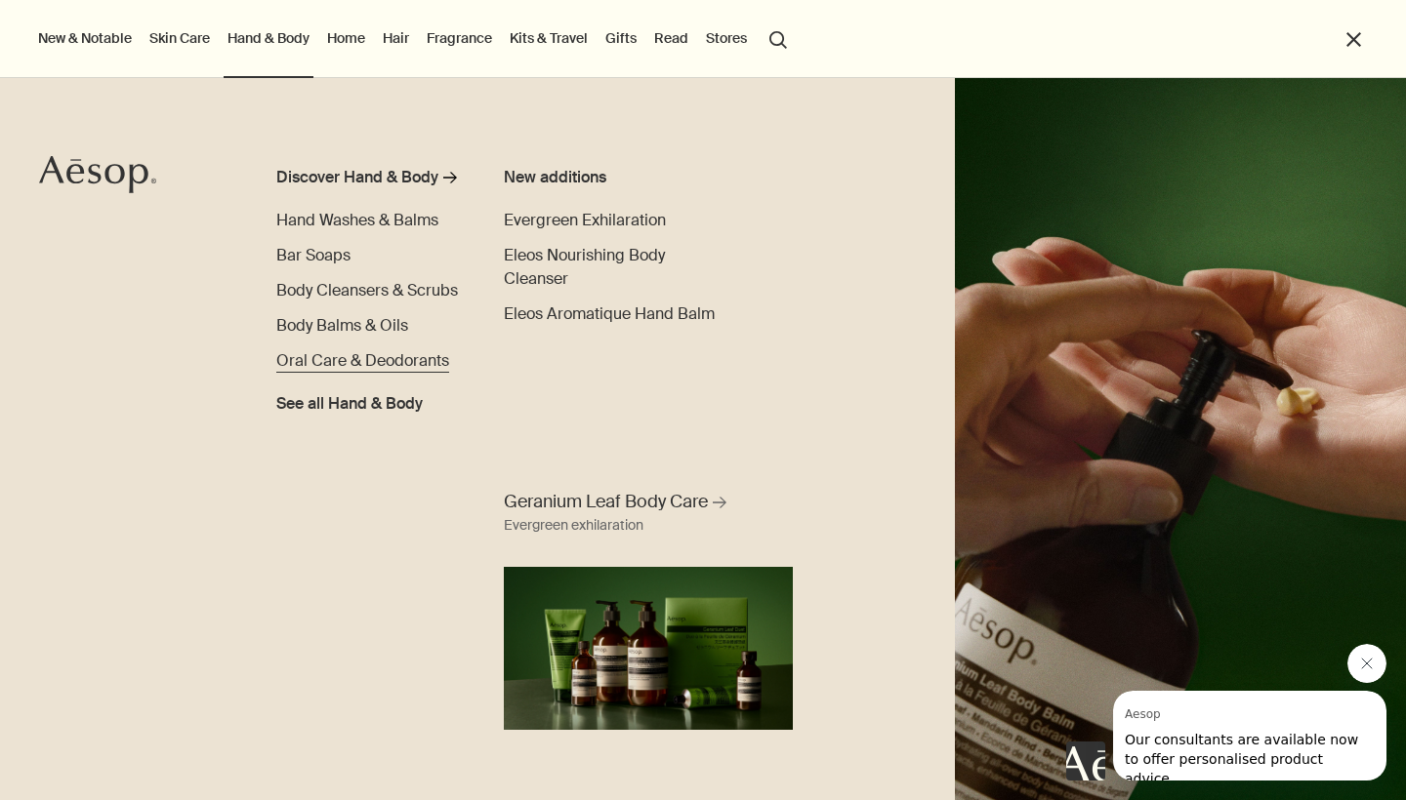
click at [344, 360] on span "Oral Care & Deodorants" at bounding box center [362, 360] width 173 height 20
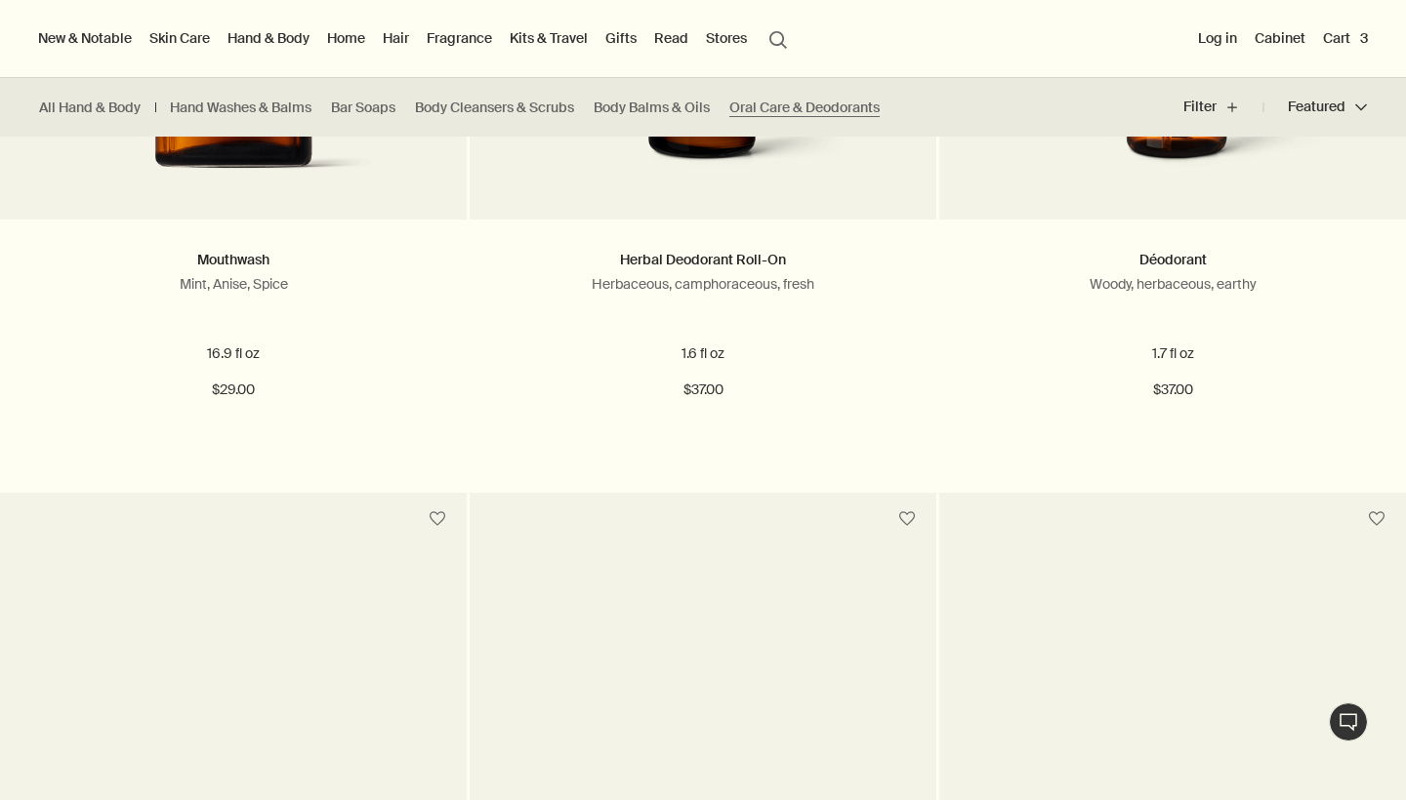
scroll to position [783, 0]
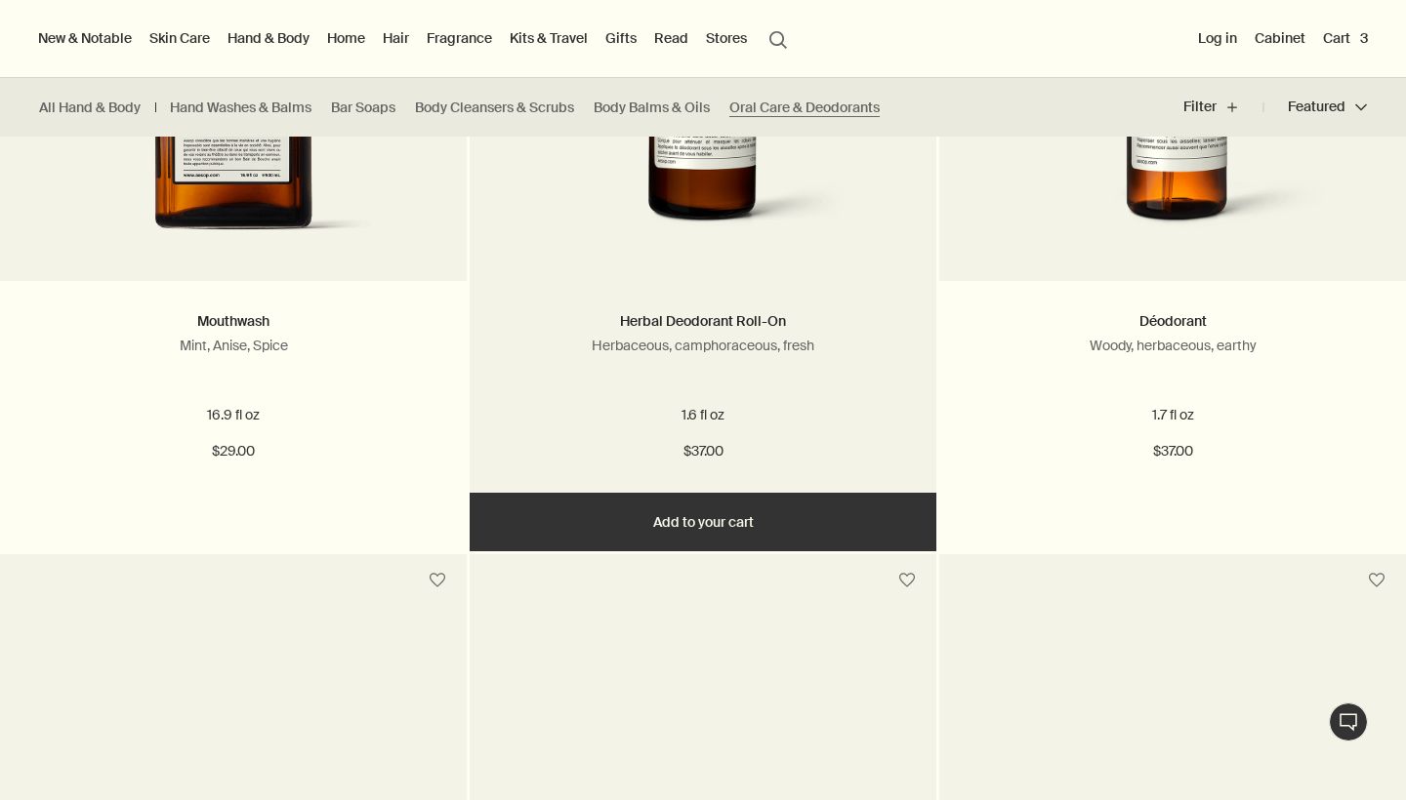
click at [632, 245] on img at bounding box center [702, 71] width 355 height 361
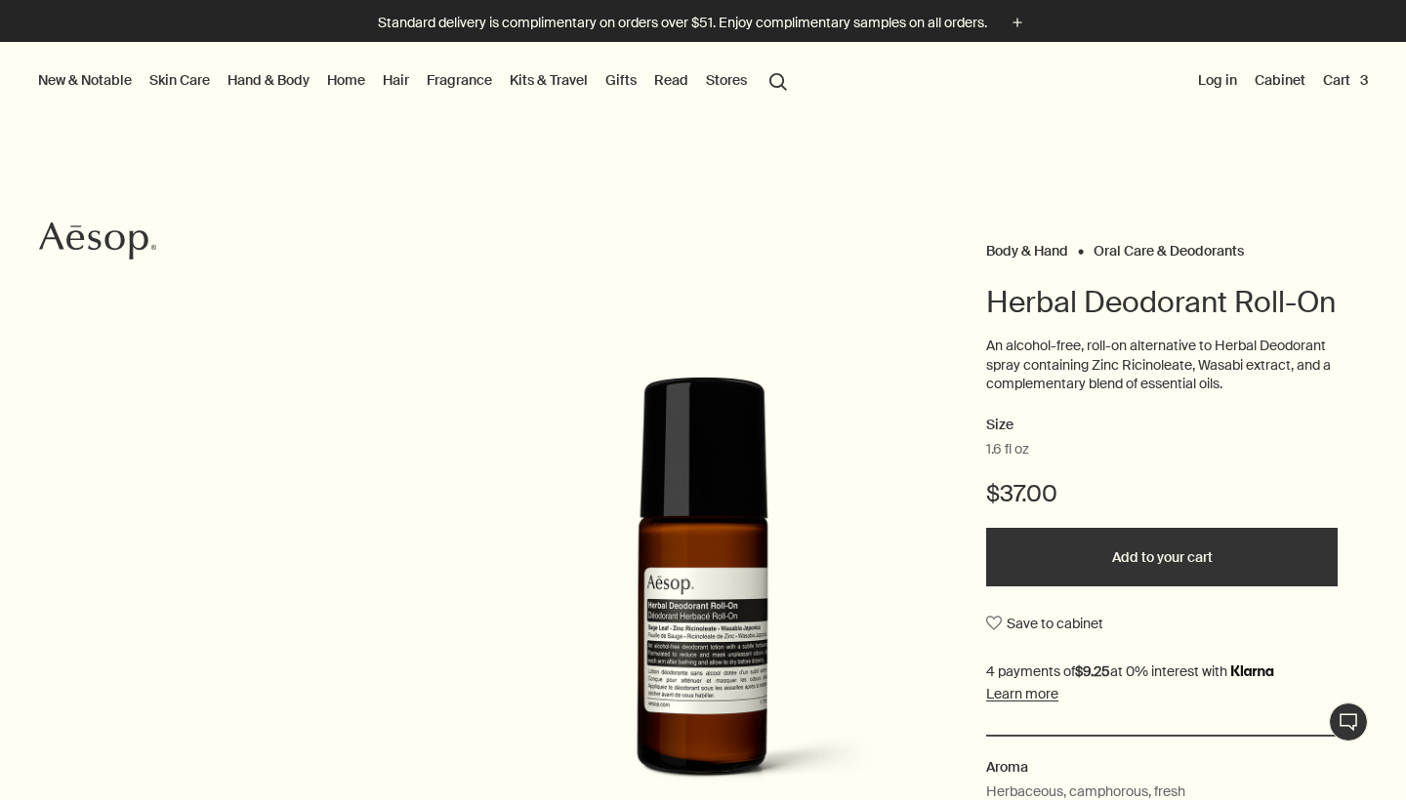
click at [1156, 569] on button "Add to your cart" at bounding box center [1161, 557] width 351 height 59
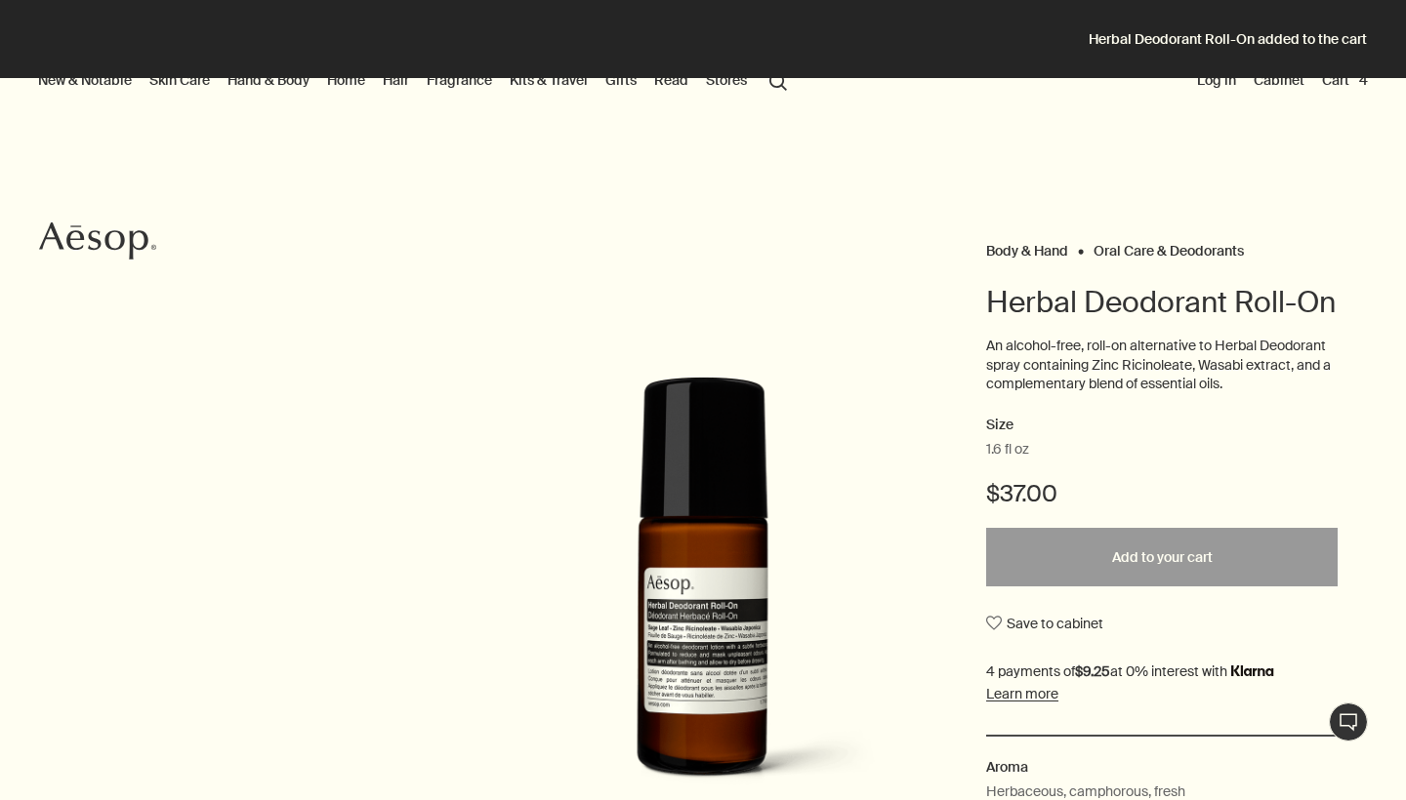
click at [552, 84] on link "Kits & Travel" at bounding box center [549, 79] width 86 height 25
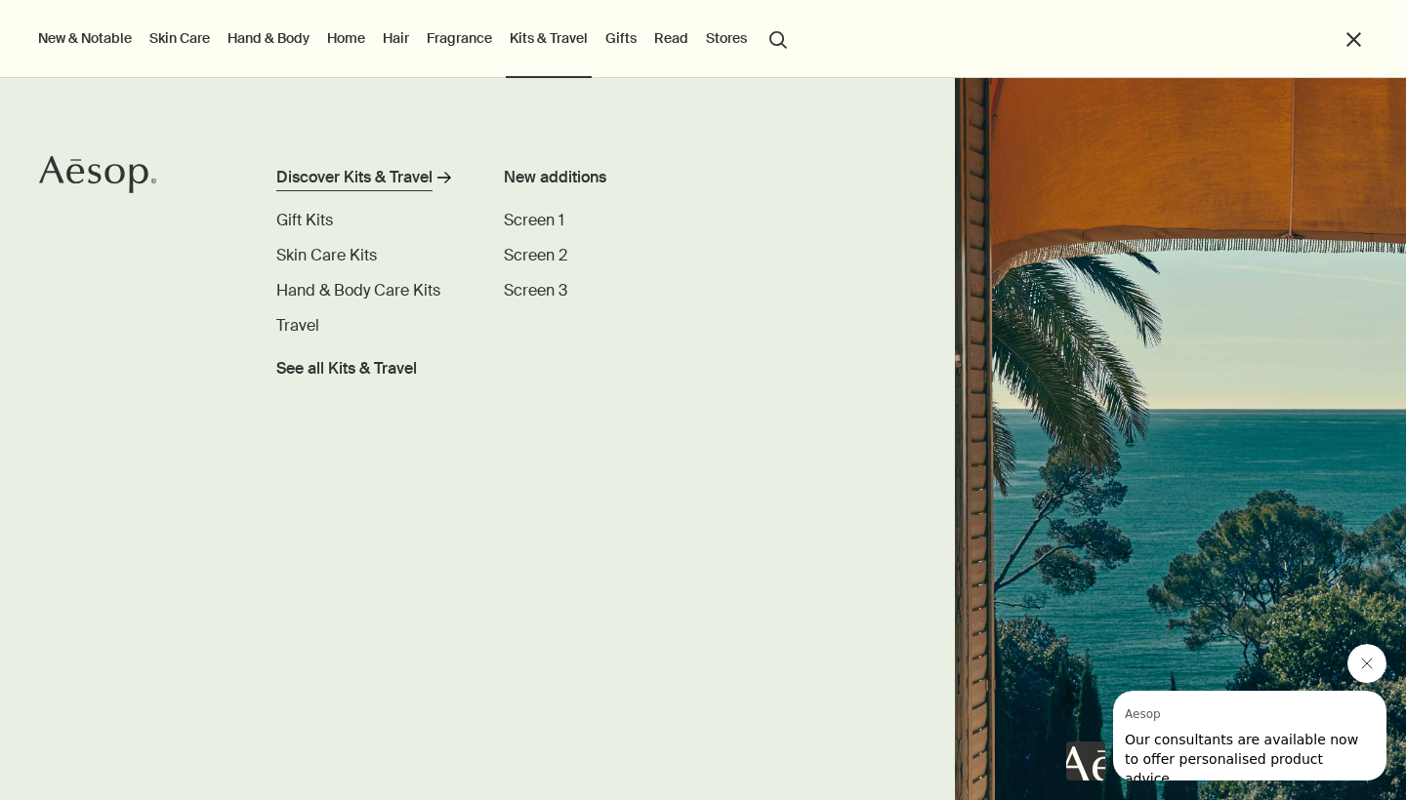
click at [351, 176] on div "Discover Kits & Travel" at bounding box center [354, 177] width 156 height 23
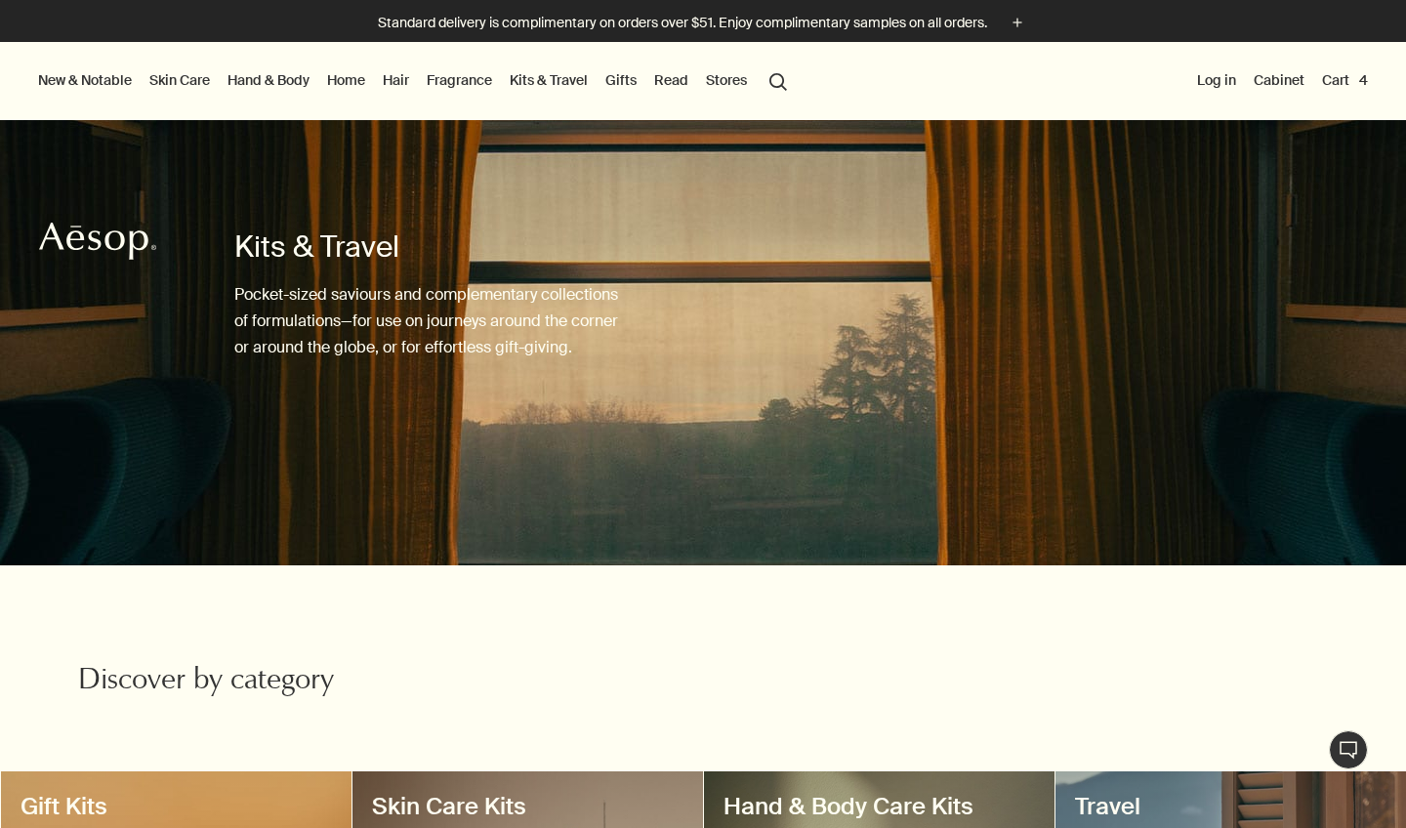
click at [1346, 78] on button "Cart 4" at bounding box center [1345, 79] width 54 height 25
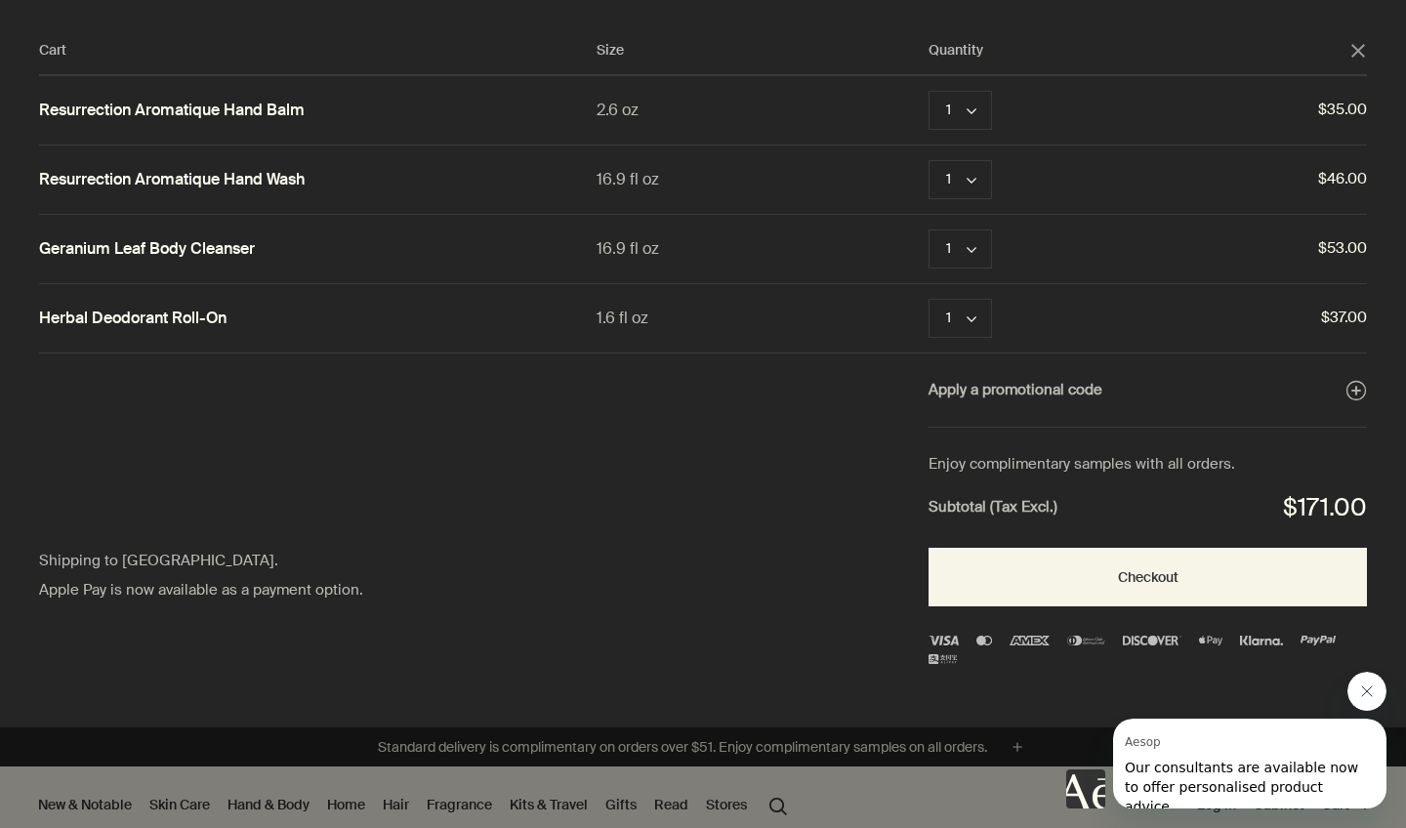
click at [798, 536] on div "Cart Size Quantity close Resurrection Aromatique Hand Balm 2.6 oz 1 chevron Rem…" at bounding box center [722, 363] width 1445 height 727
click at [1365, 700] on button "Close message from Aesop" at bounding box center [1366, 691] width 39 height 39
